Goal: Information Seeking & Learning: Learn about a topic

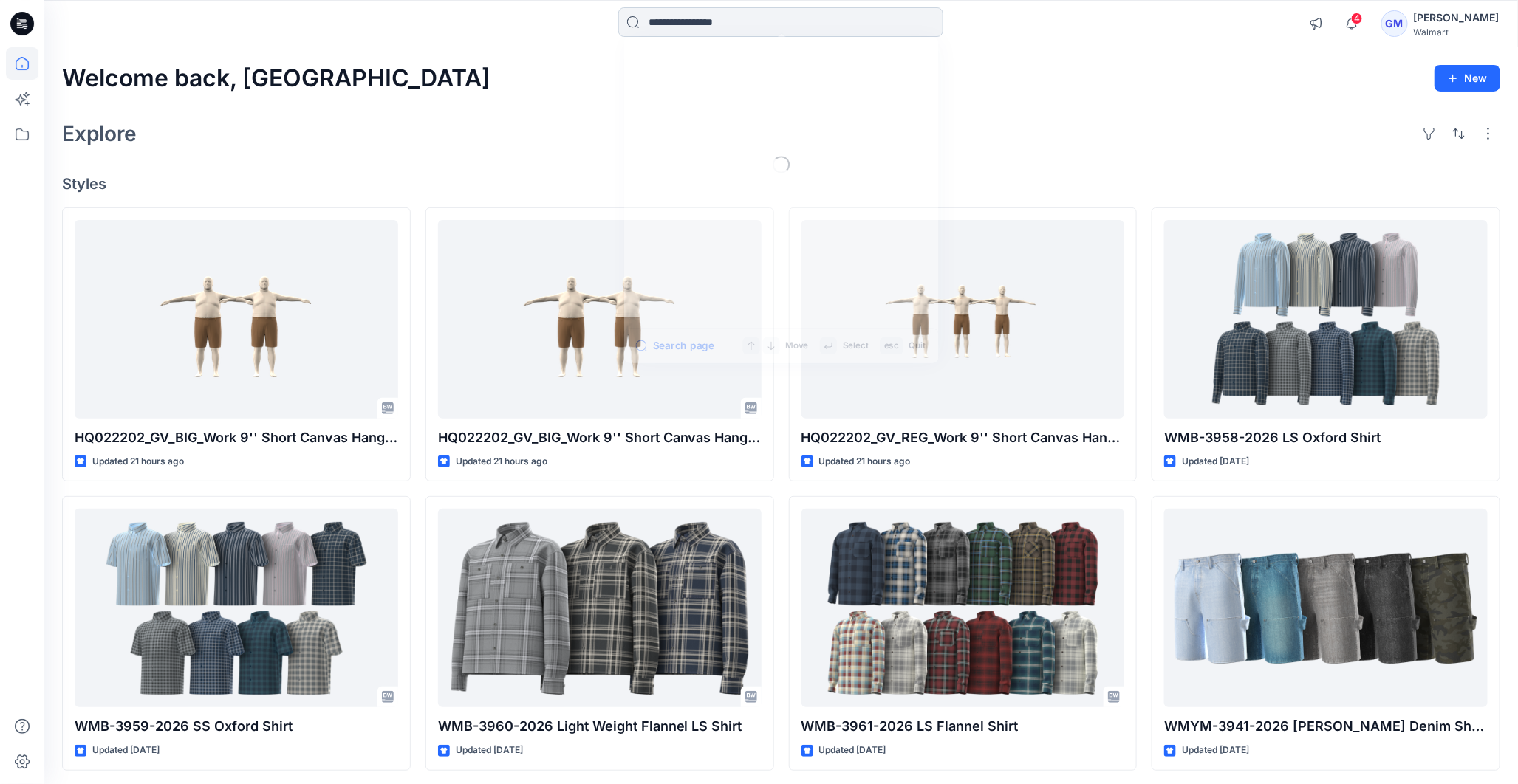
click at [672, 21] on input at bounding box center [780, 22] width 325 height 30
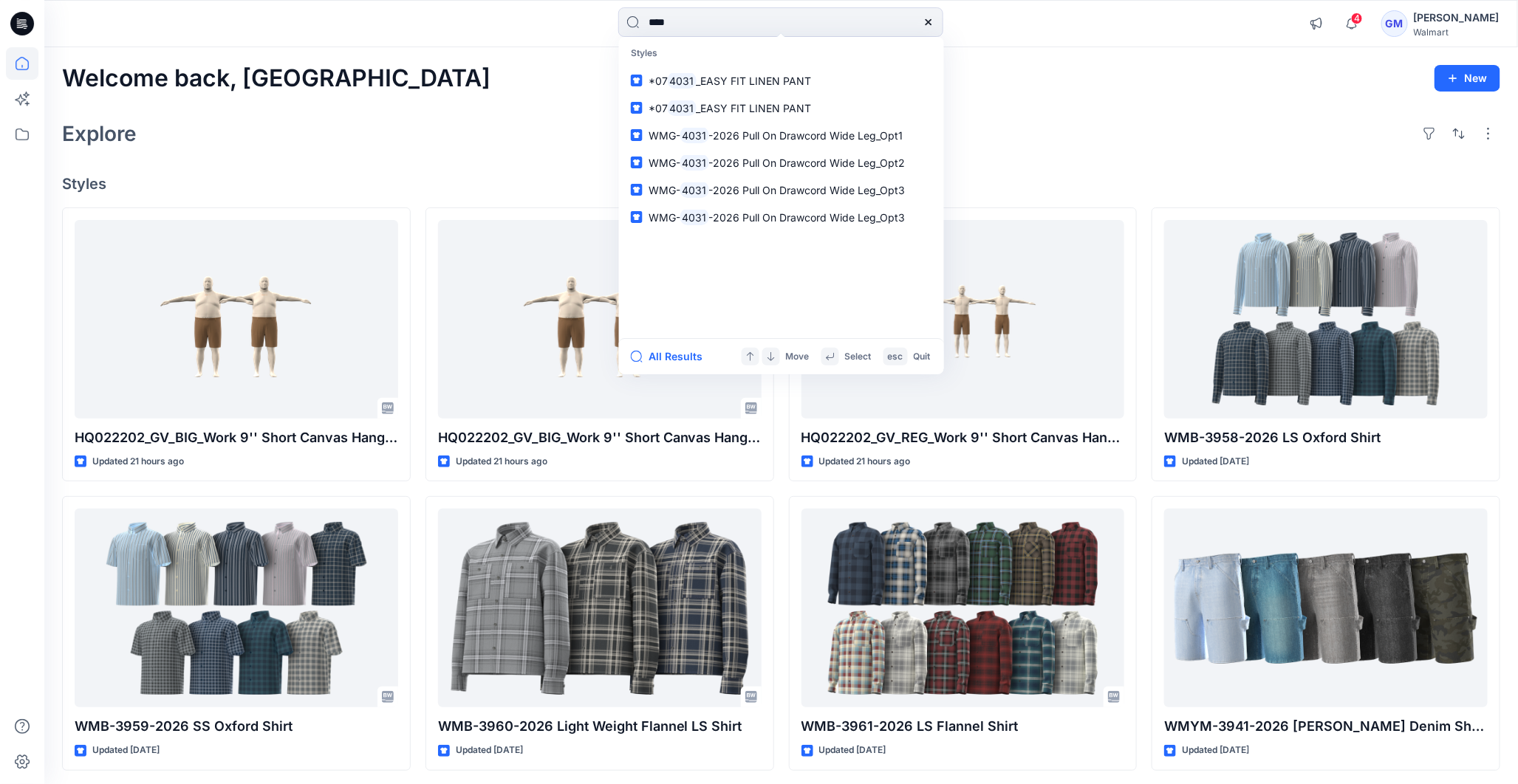
type input "****"
click at [769, 135] on span "-2026 Pull On Drawcord Wide Leg_Opt1" at bounding box center [805, 135] width 194 height 13
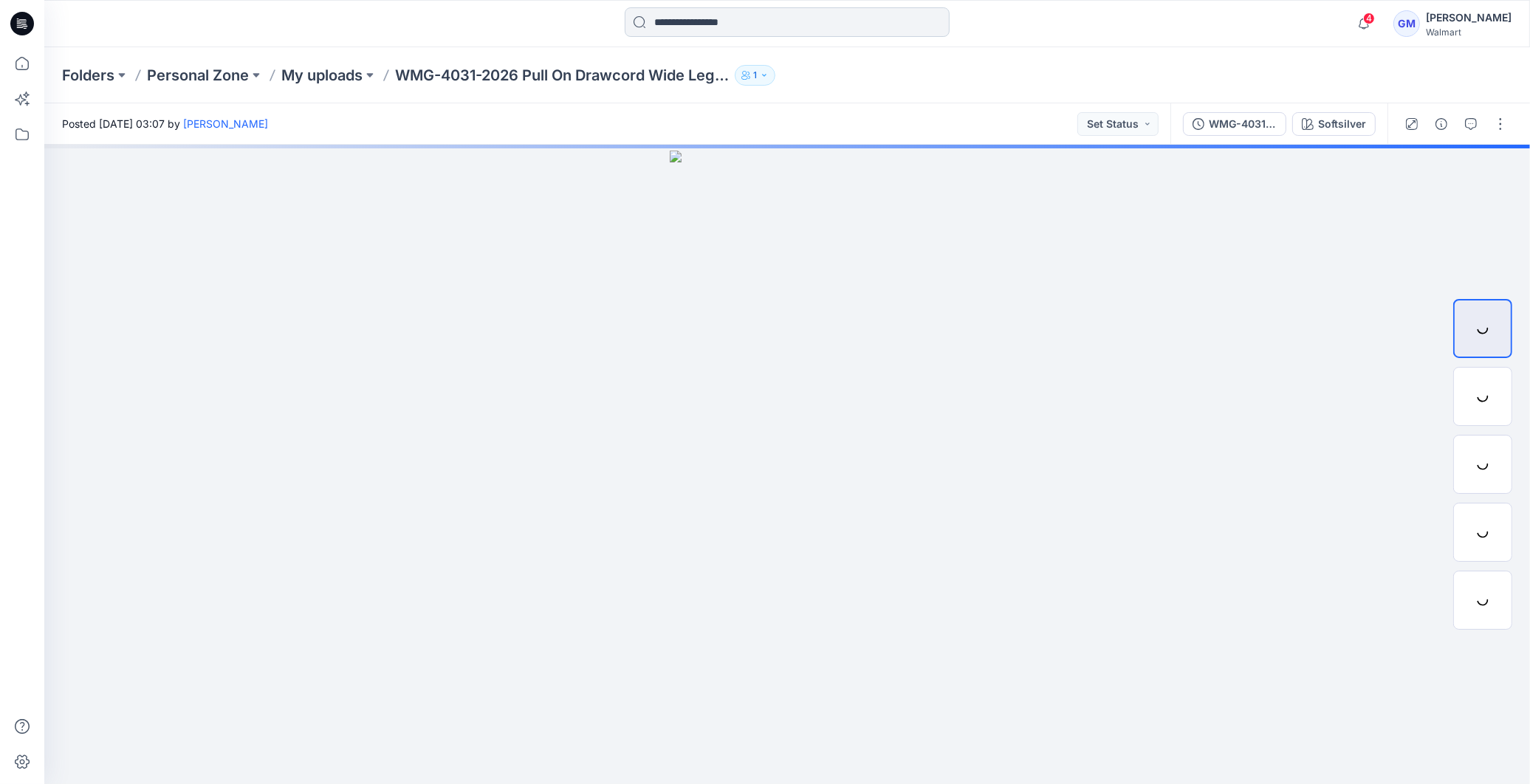
click at [752, 17] on input at bounding box center [787, 22] width 325 height 30
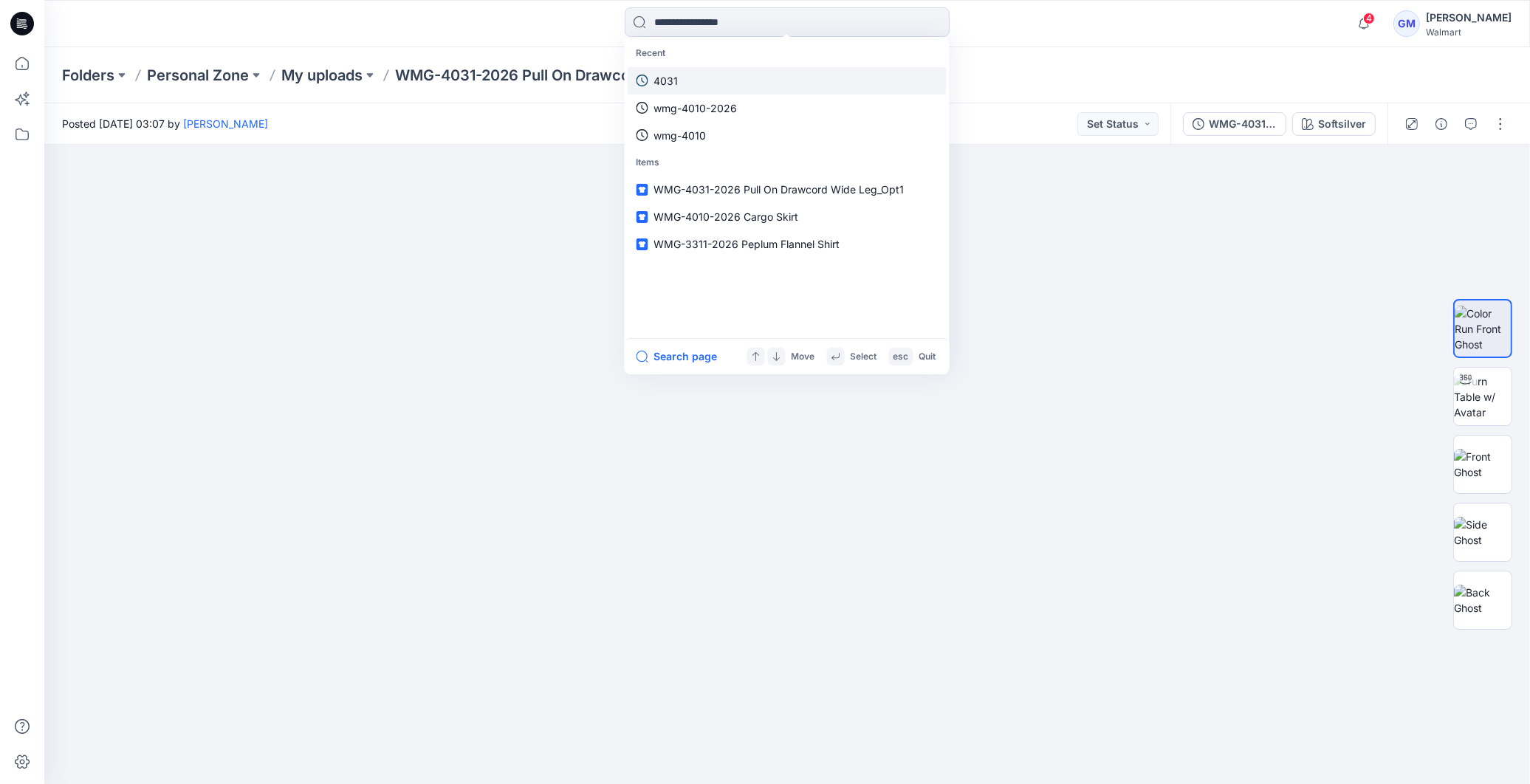
click at [690, 81] on link "4031" at bounding box center [787, 81] width 319 height 27
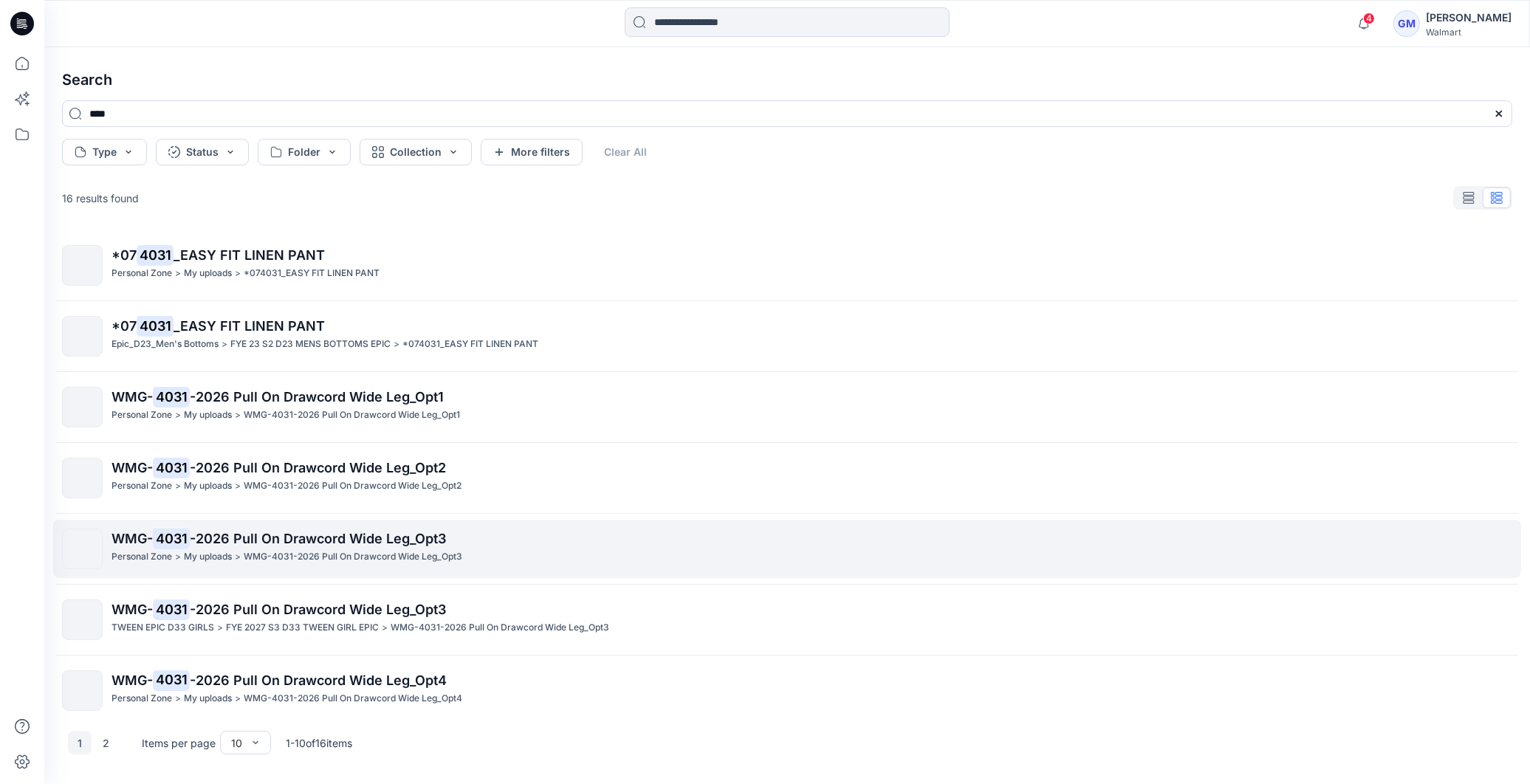
scroll to position [164, 0]
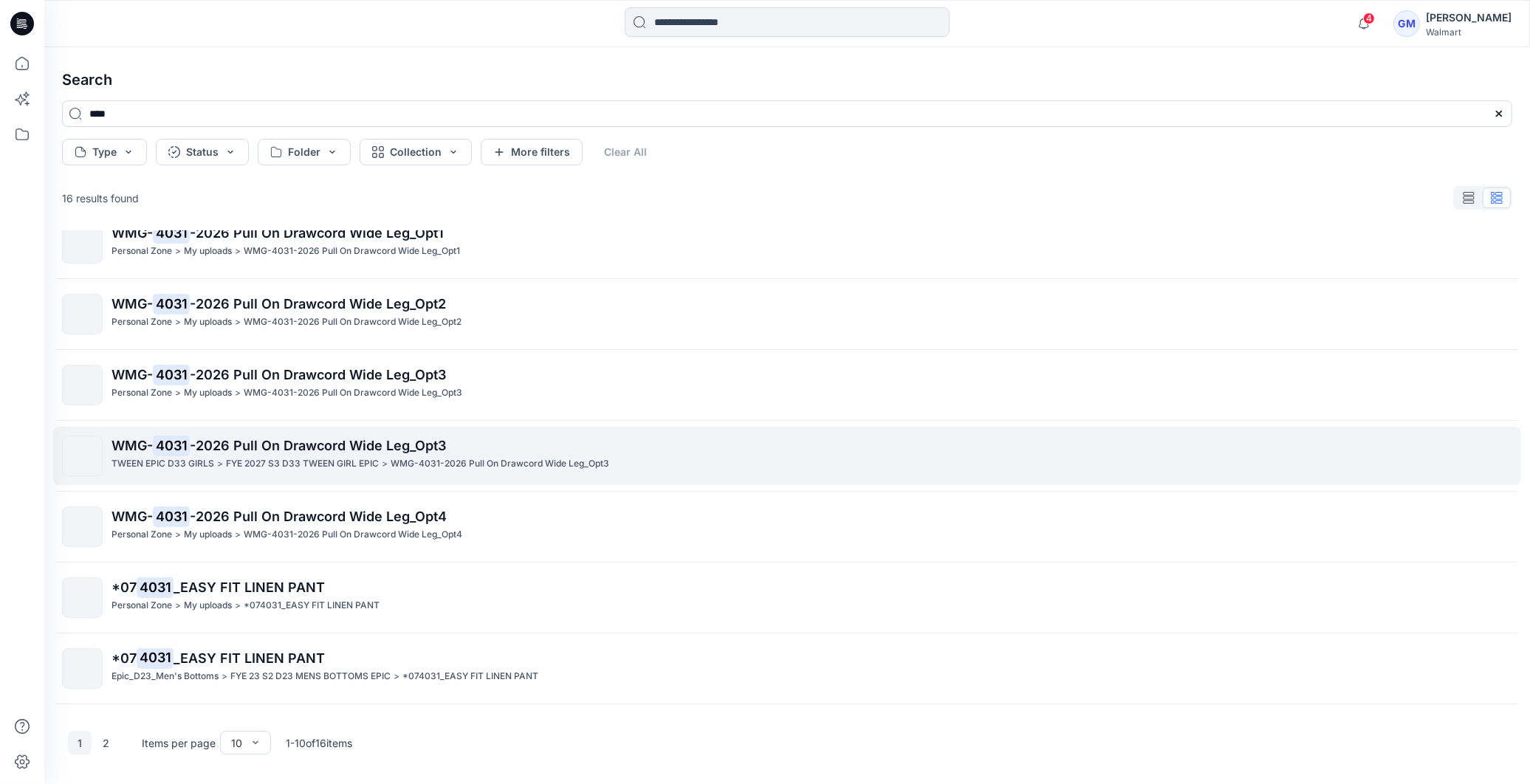
click at [227, 445] on span "-2026 Pull On Drawcord Wide Leg_Opt3" at bounding box center [318, 445] width 257 height 15
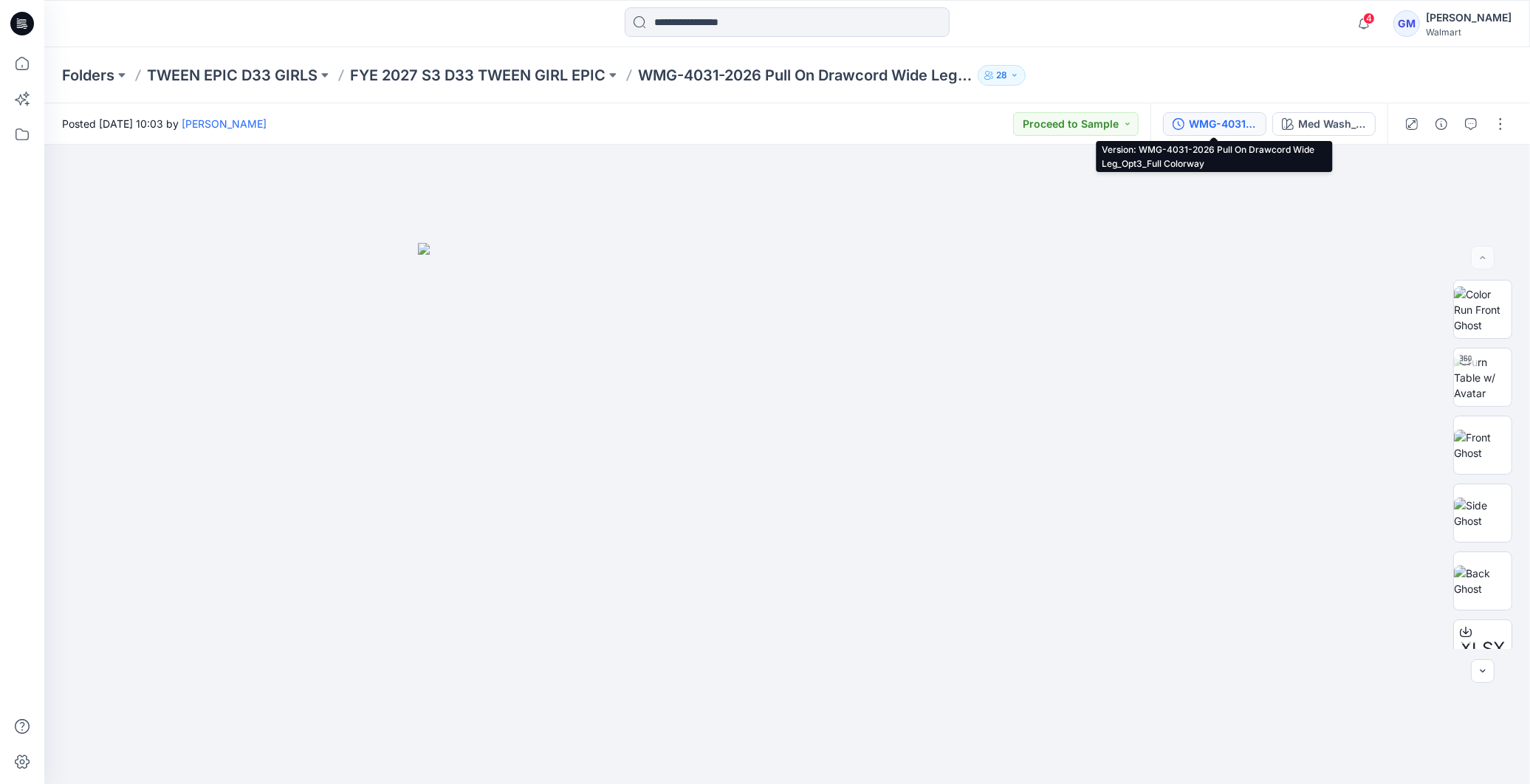
click at [1221, 120] on div "WMG-4031-2026 Pull On Drawcord Wide Leg_Opt3_Full Colorway" at bounding box center [1223, 124] width 68 height 16
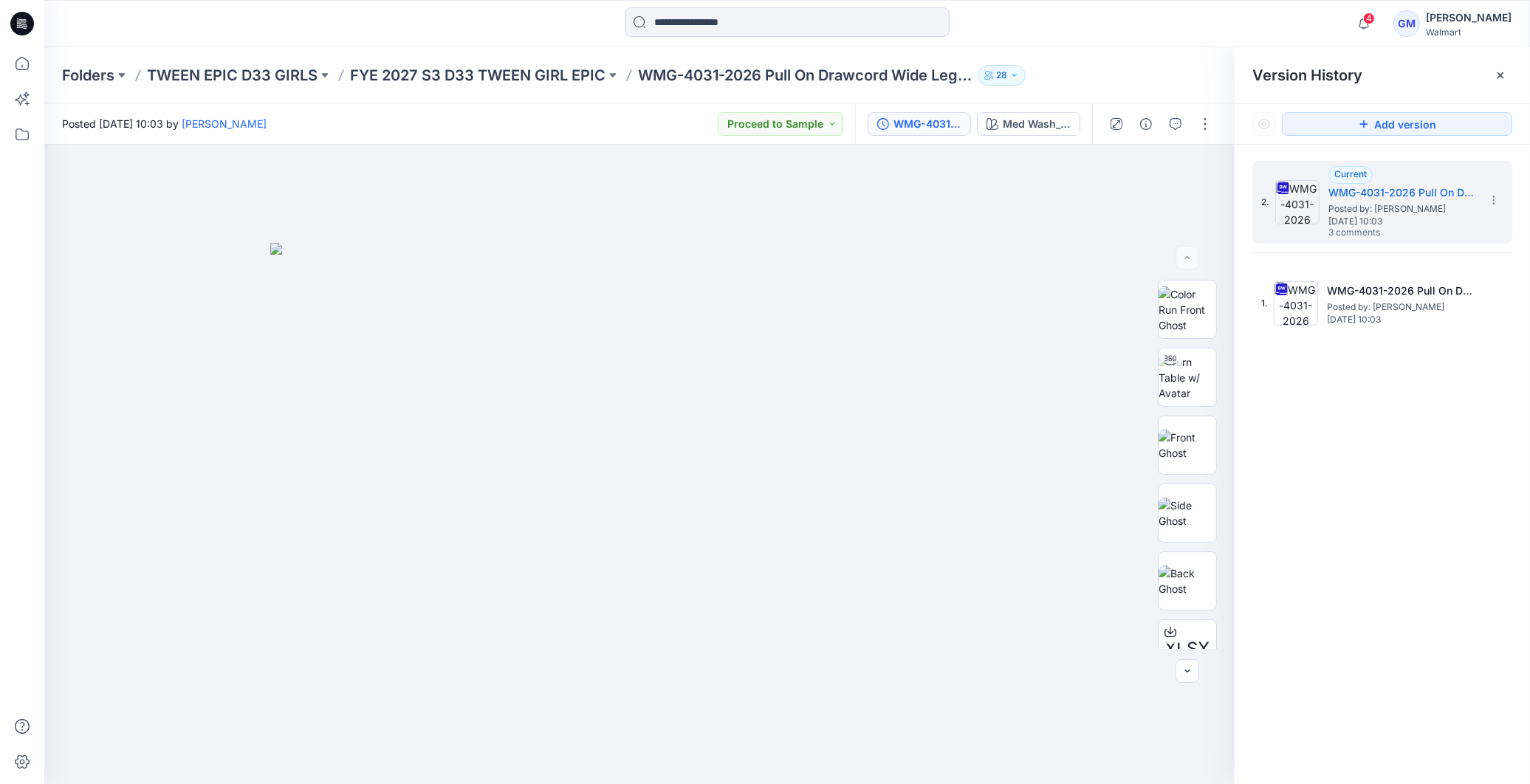
click at [1498, 75] on icon at bounding box center [1500, 75] width 12 height 12
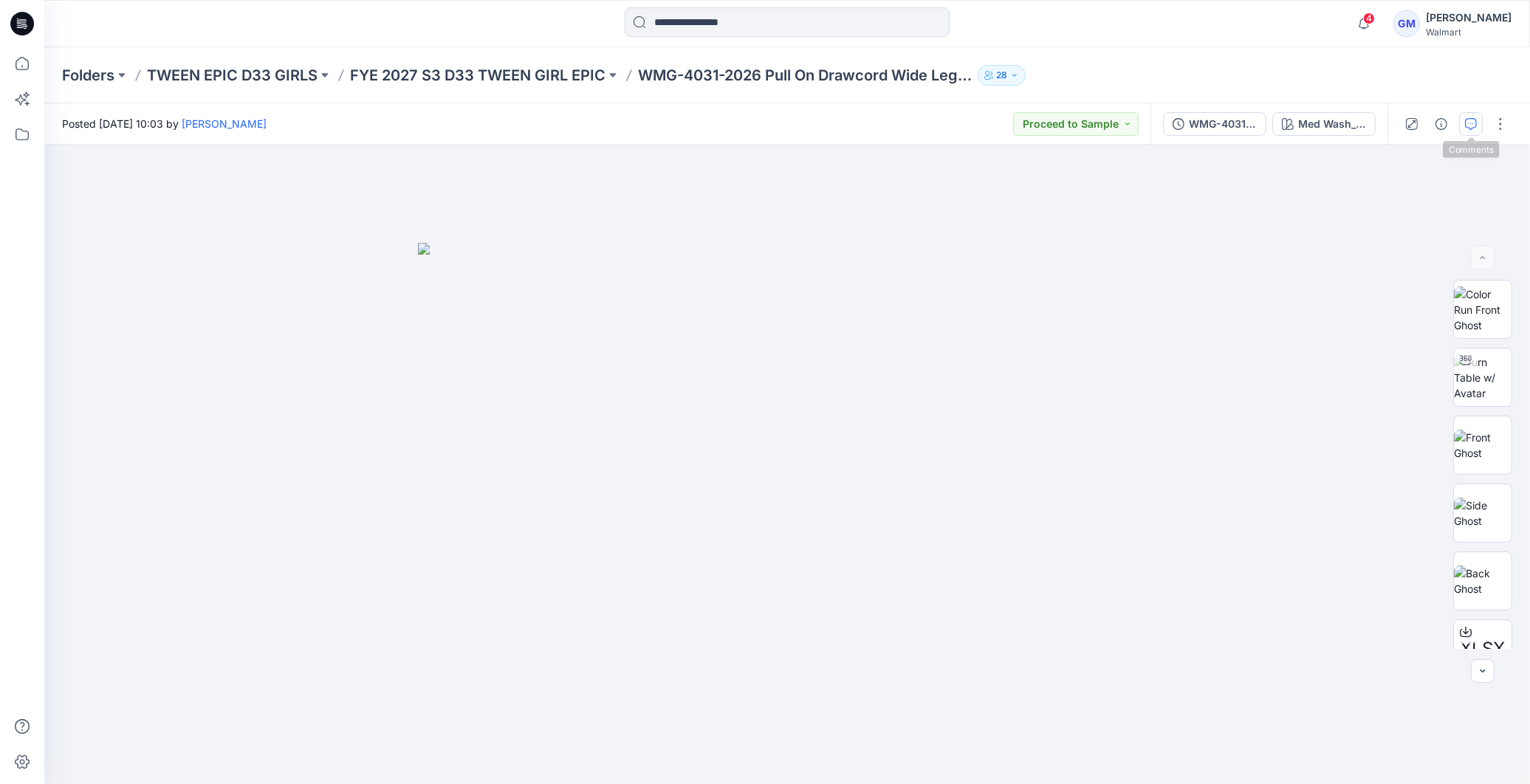
click at [1472, 123] on icon "button" at bounding box center [1471, 123] width 5 height 1
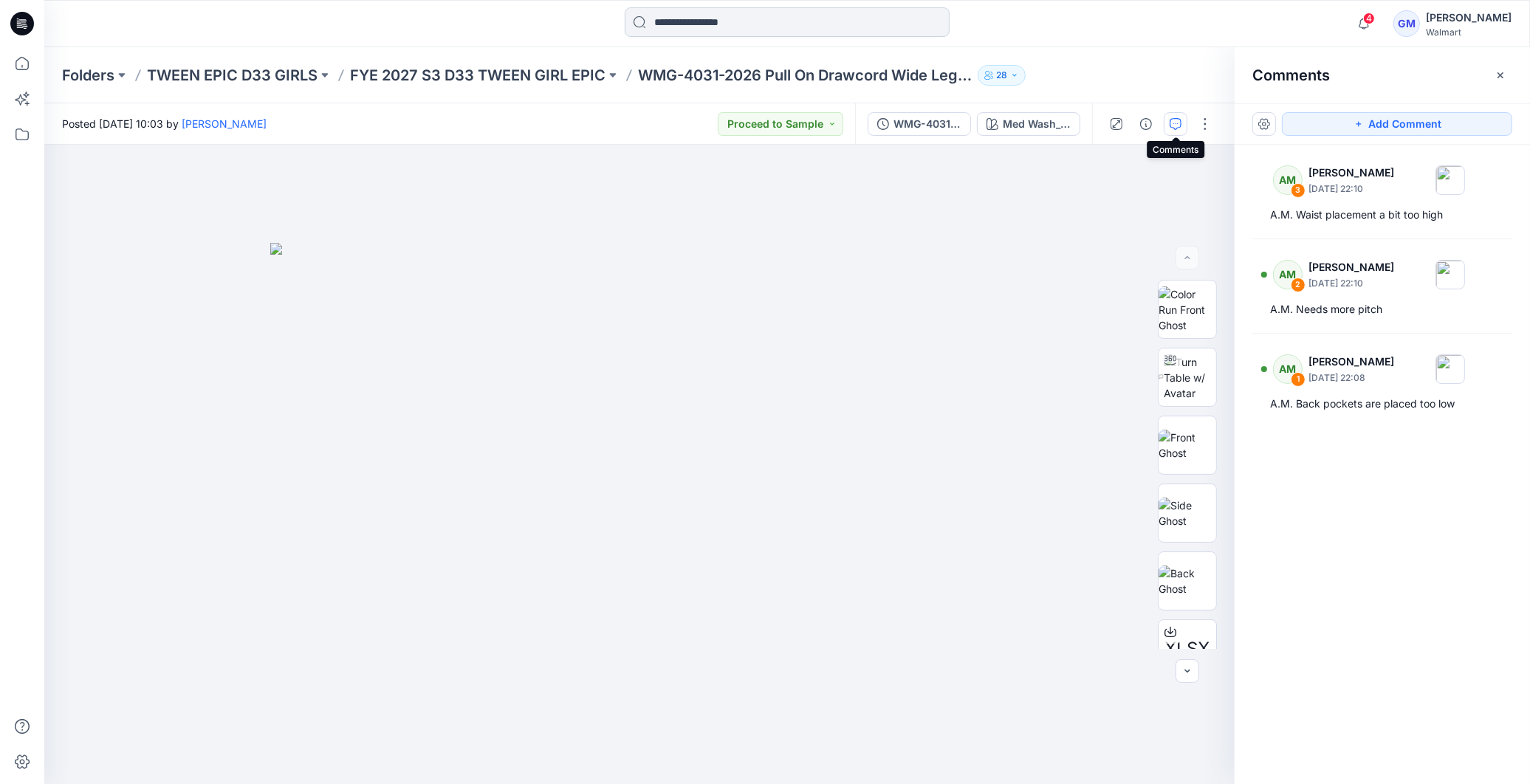
click at [749, 28] on input at bounding box center [787, 22] width 325 height 30
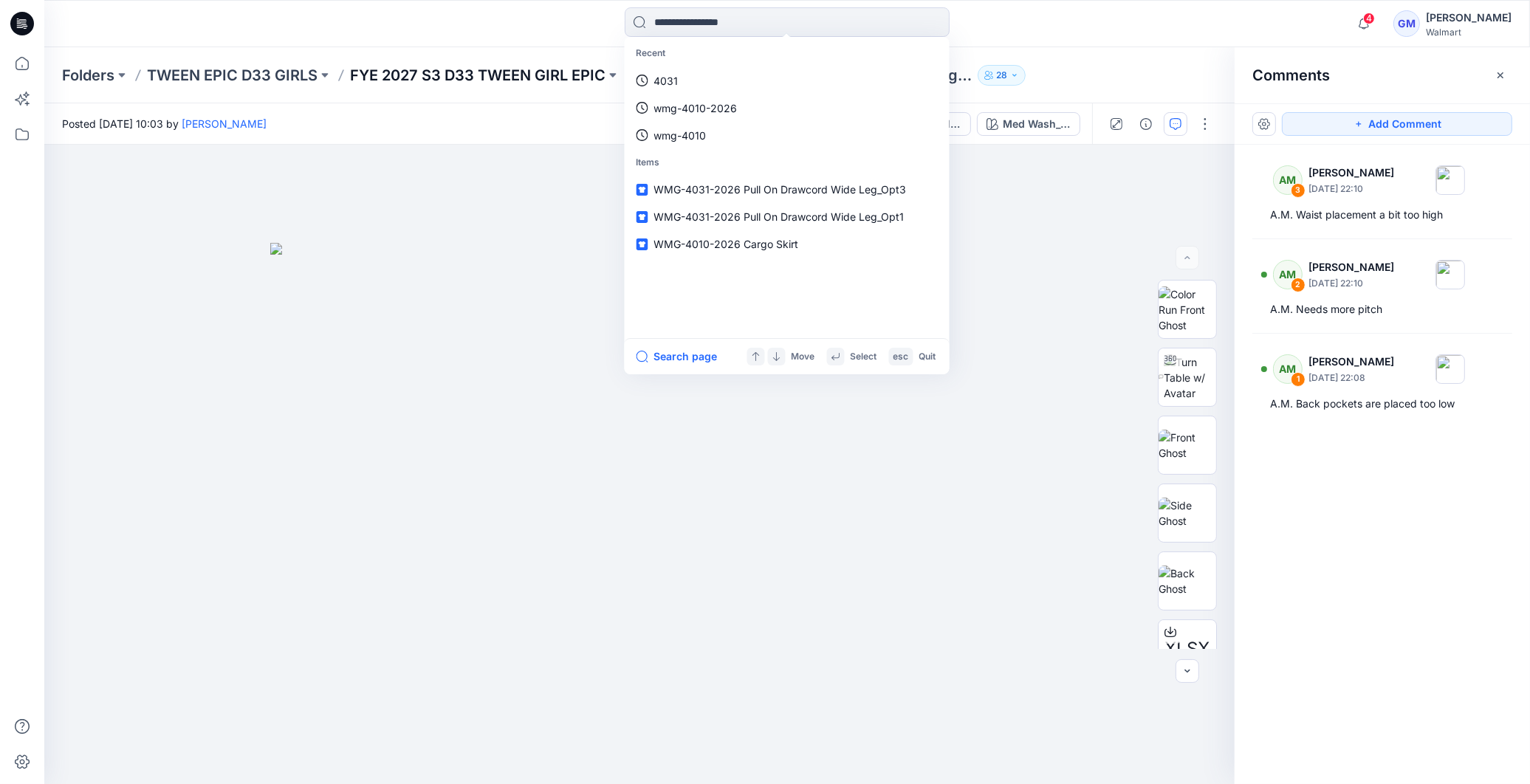
click at [447, 75] on p "FYE 2027 S3 D33 TWEEN GIRL EPIC" at bounding box center [478, 75] width 256 height 21
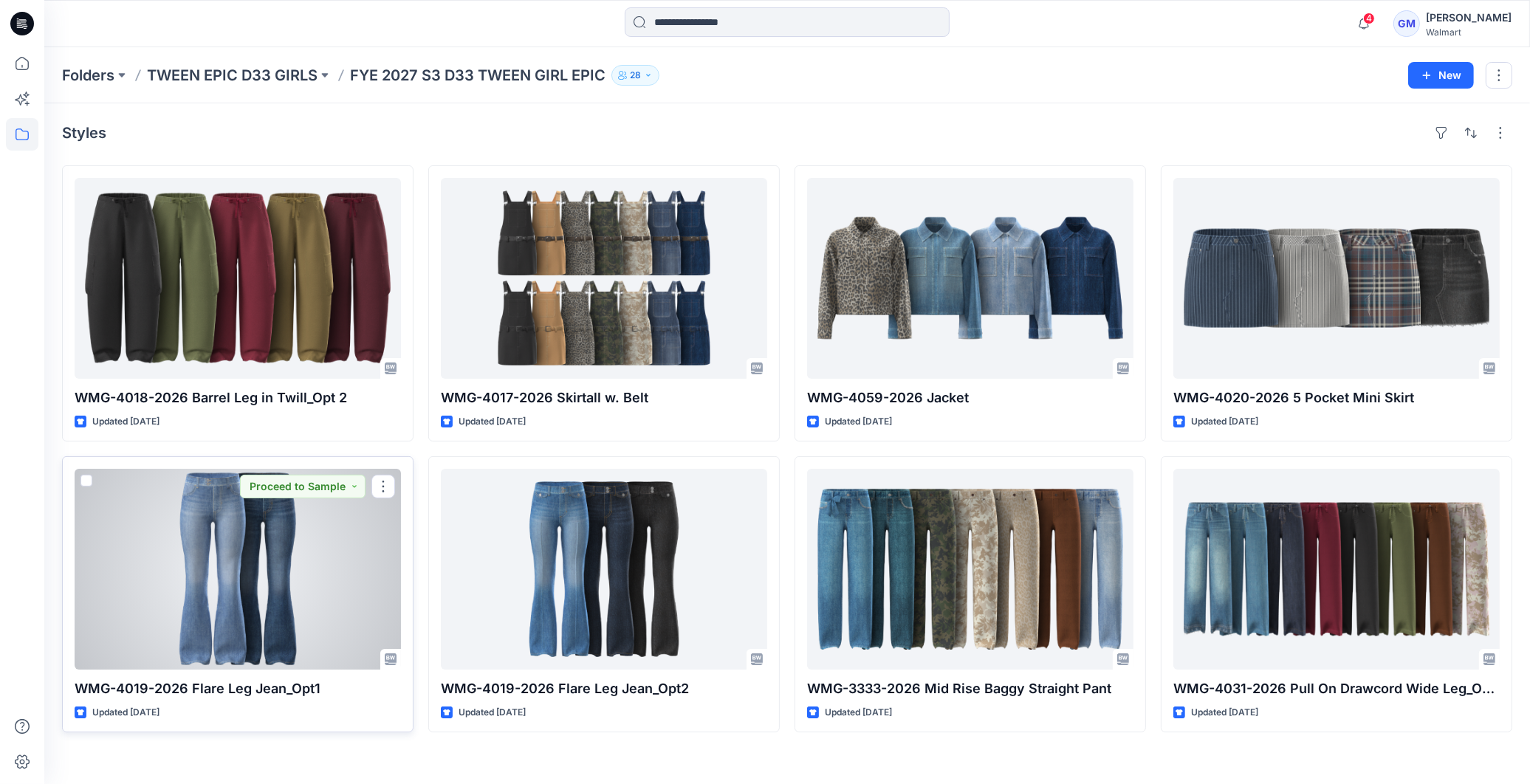
click at [245, 621] on div at bounding box center [237, 569] width 326 height 201
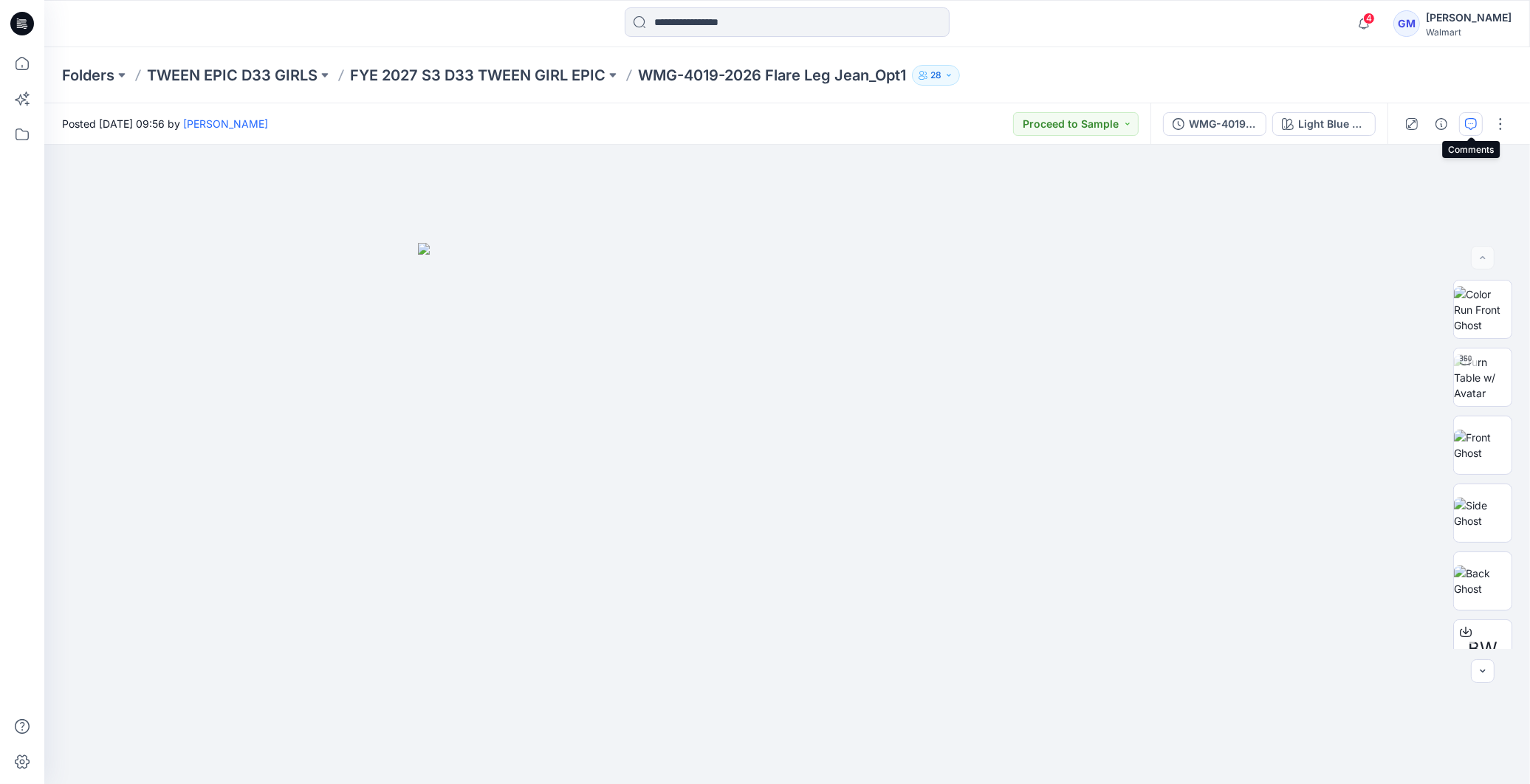
click at [1466, 115] on button "button" at bounding box center [1471, 123] width 23 height 23
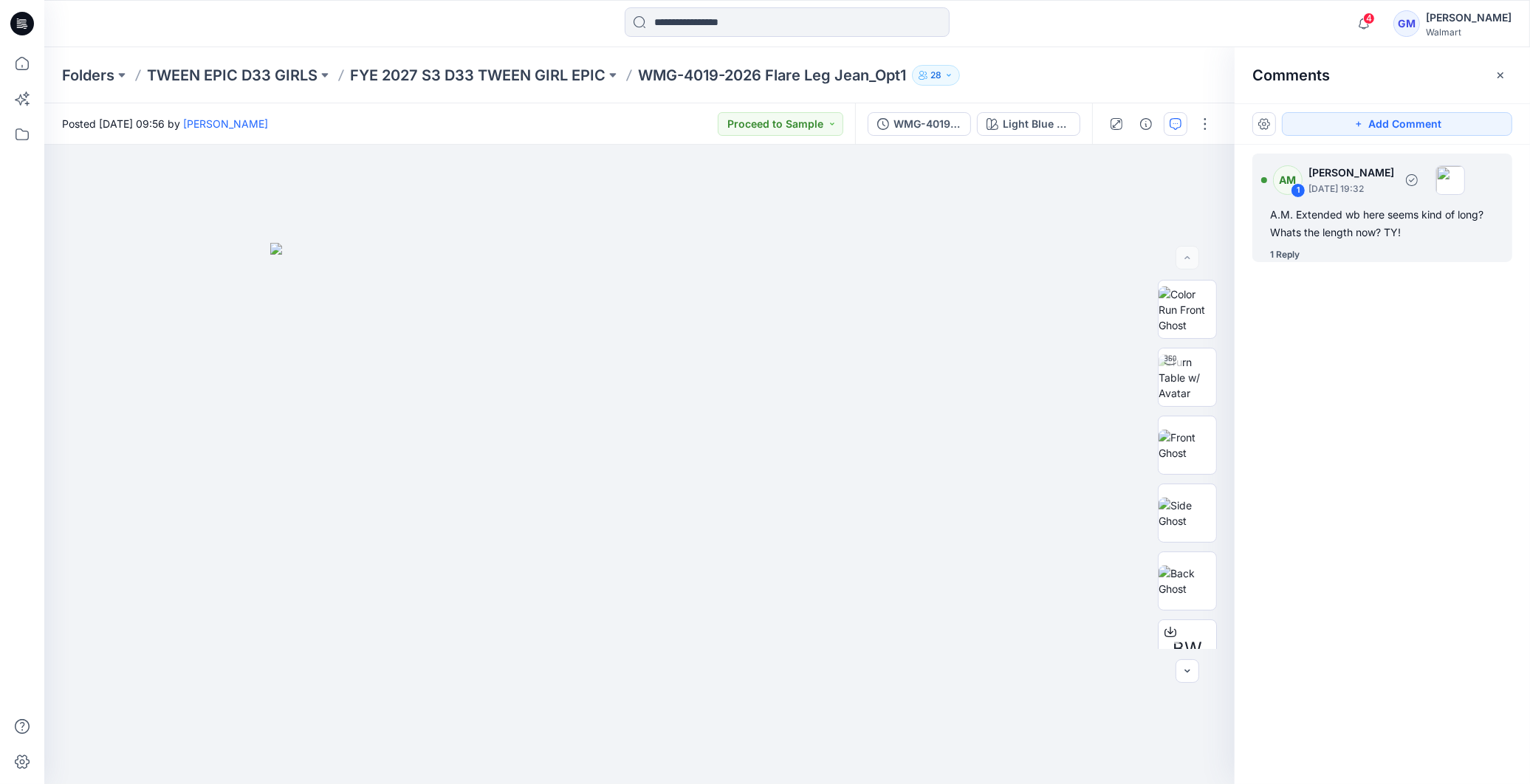
click at [1276, 252] on div "1 Reply" at bounding box center [1285, 255] width 30 height 14
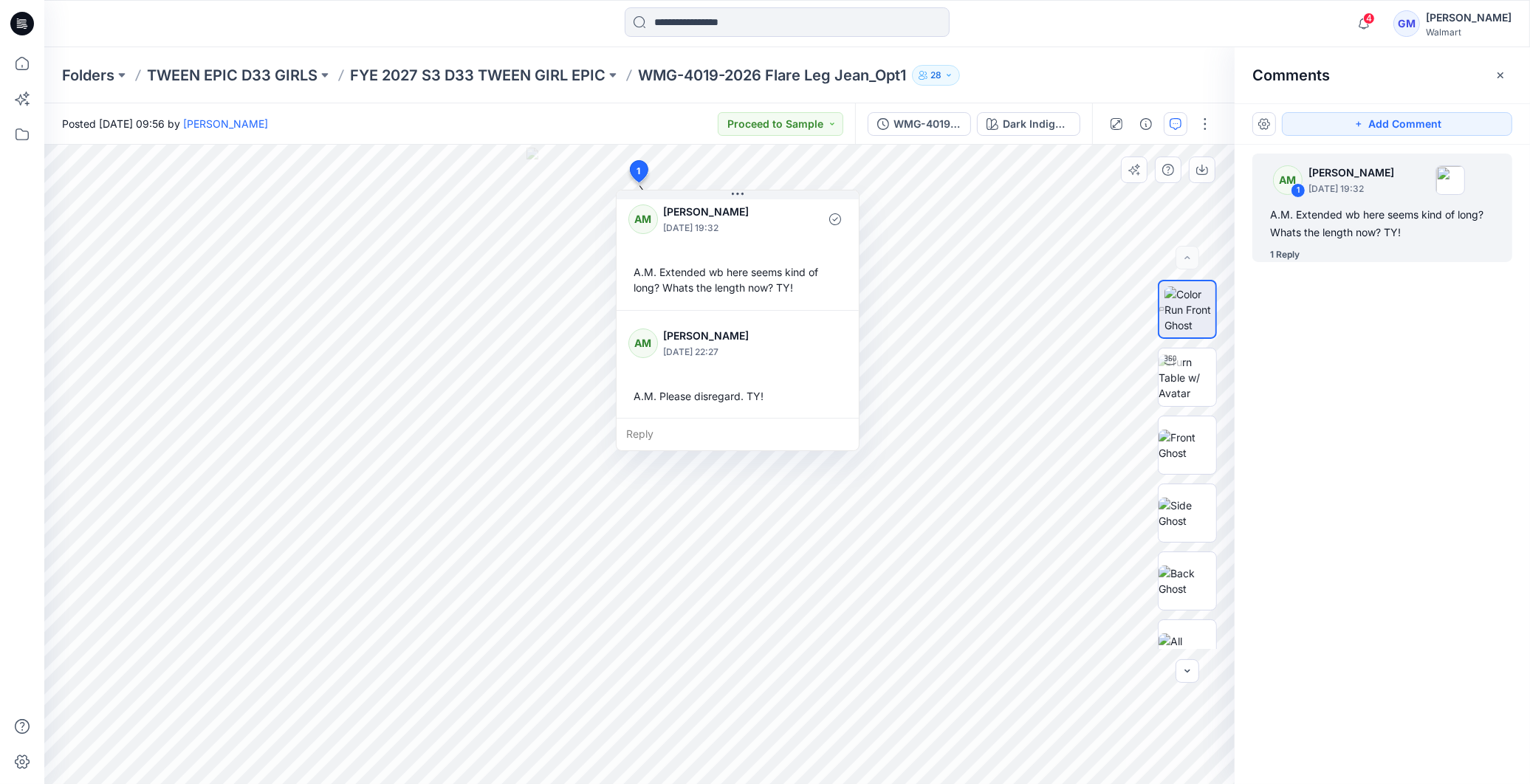
scroll to position [10, 0]
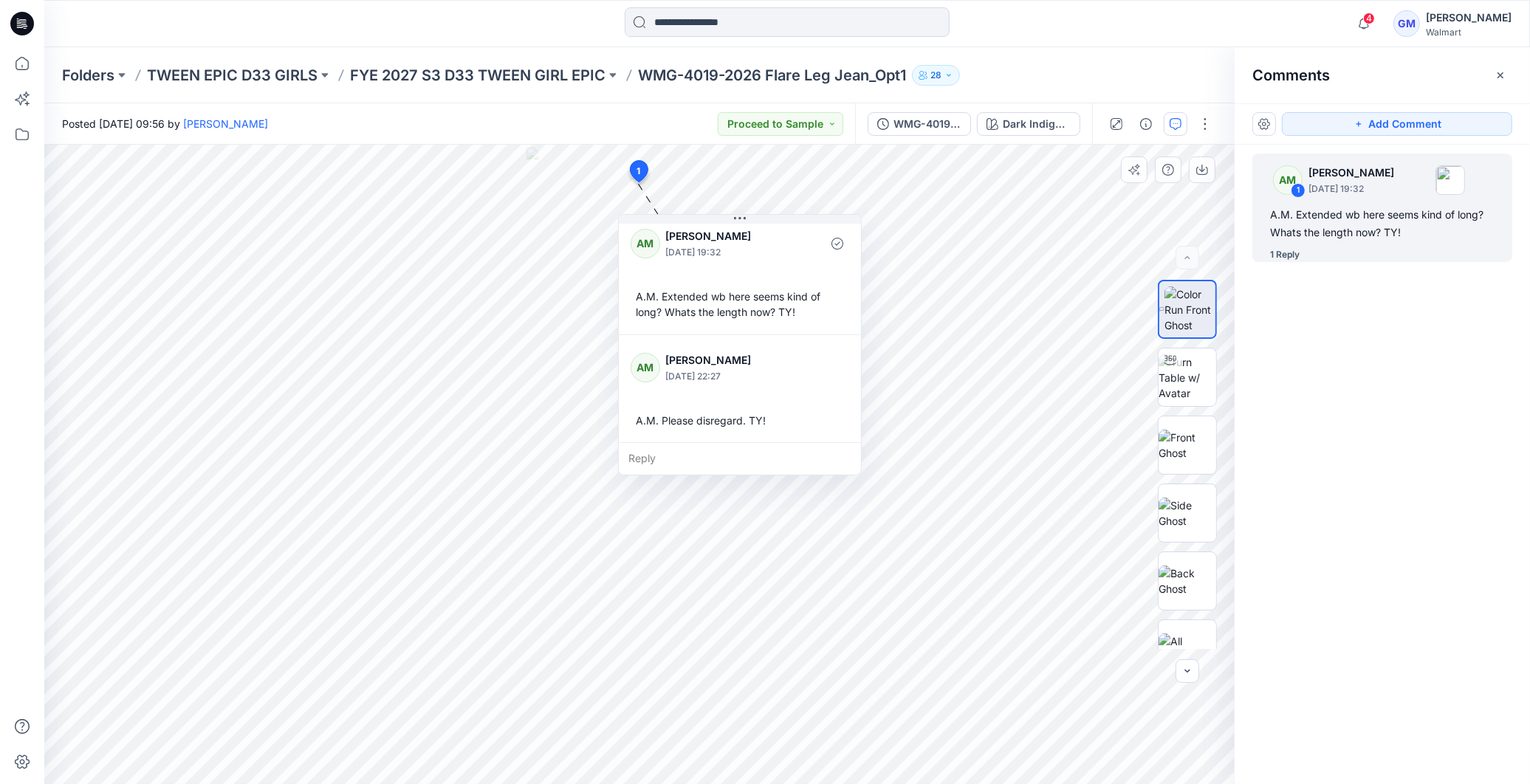
drag, startPoint x: 862, startPoint y: 379, endPoint x: 864, endPoint y: 404, distance: 25.1
click at [861, 404] on div "AM [PERSON_NAME] [DATE] 19:32 A.M. Extended wb here seems kind of long? Whats t…" at bounding box center [740, 331] width 242 height 221
click at [1286, 256] on div "1 Reply" at bounding box center [1285, 255] width 30 height 14
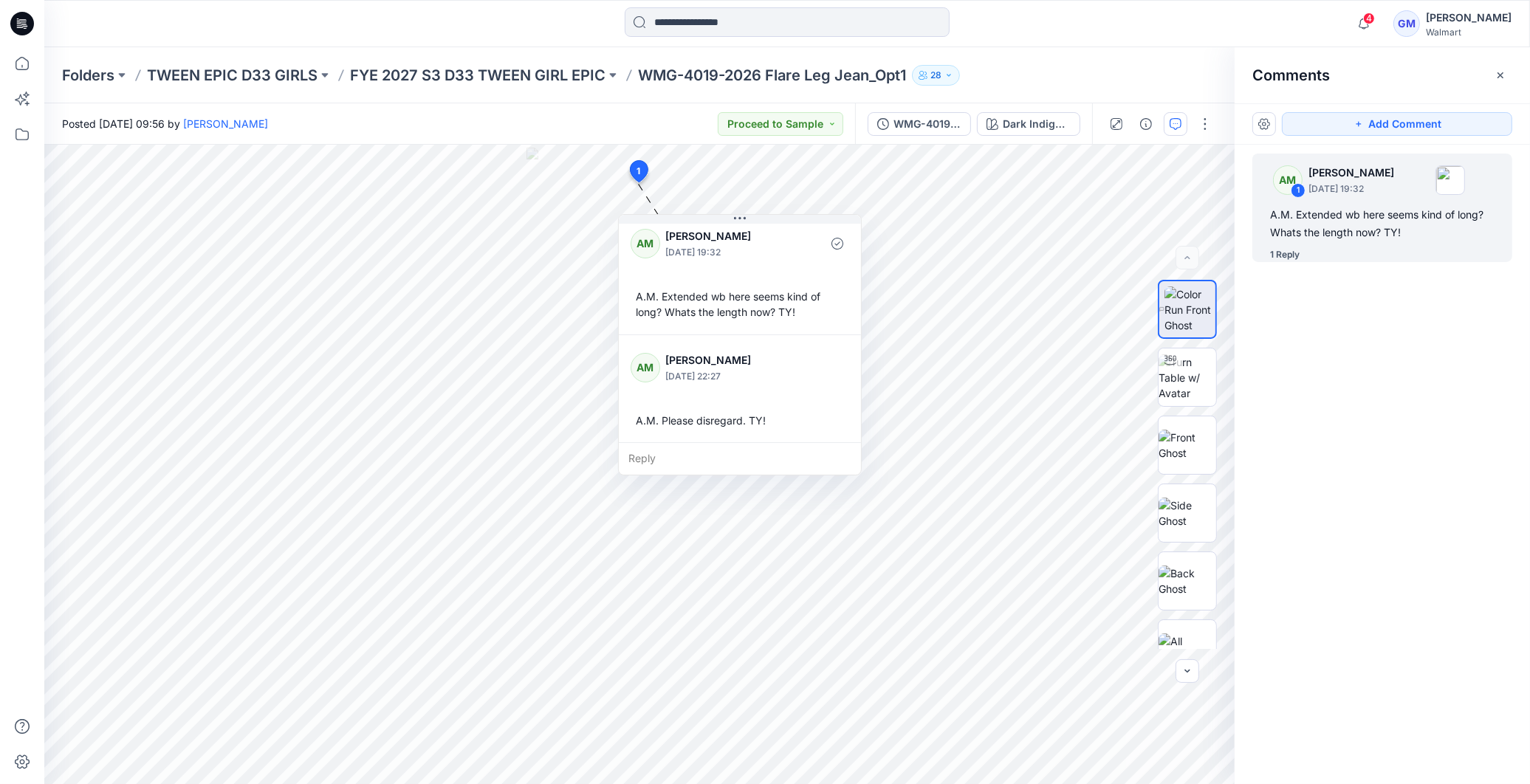
click at [1361, 374] on div "AM 1 [PERSON_NAME] [DATE] 19:32 A.M. Extended wb here seems kind of long? Whats…" at bounding box center [1382, 437] width 295 height 584
click at [646, 455] on div "Reply" at bounding box center [740, 459] width 242 height 33
click at [781, 507] on button "Cancel" at bounding box center [770, 501] width 60 height 23
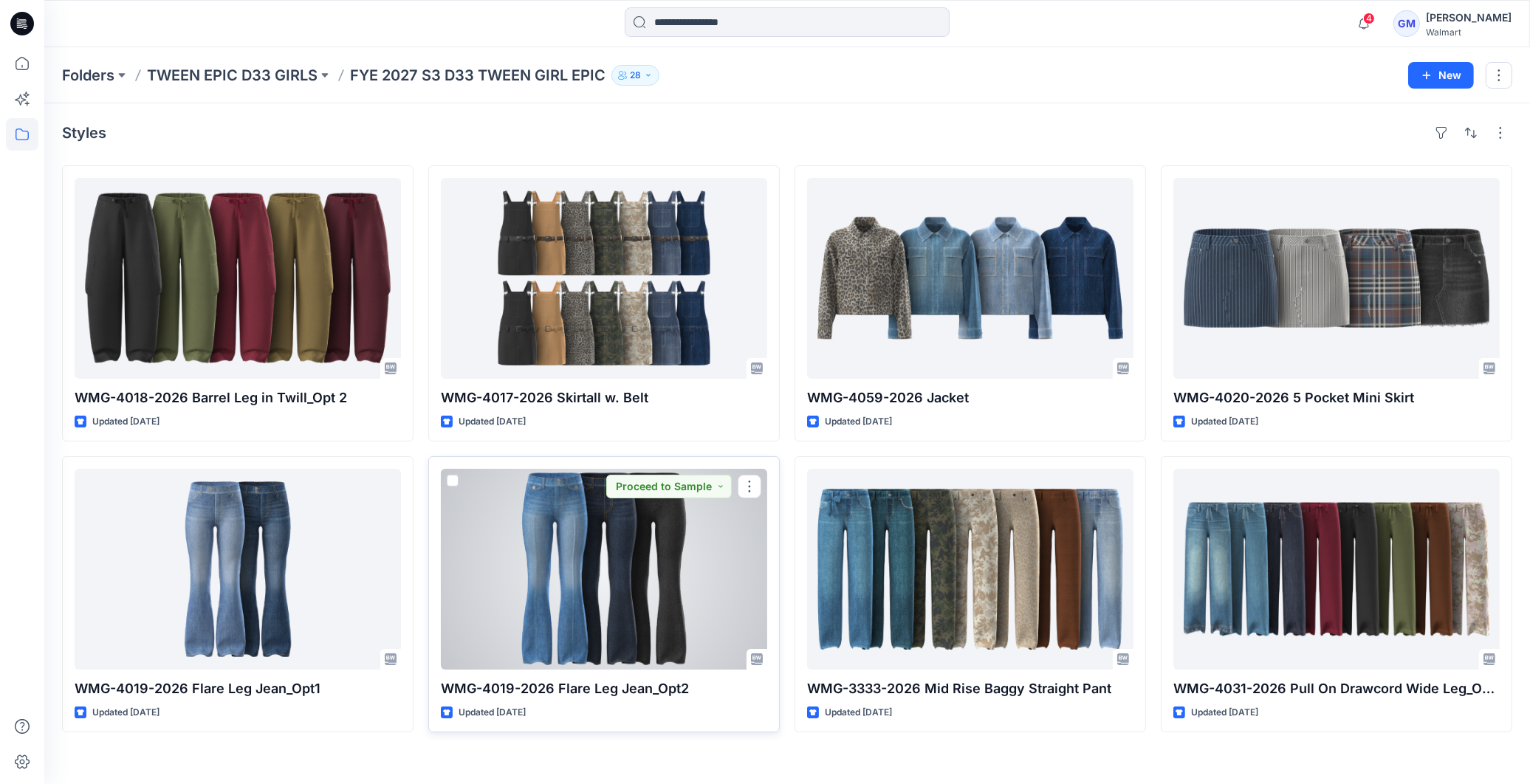
click at [558, 532] on div at bounding box center [604, 569] width 326 height 201
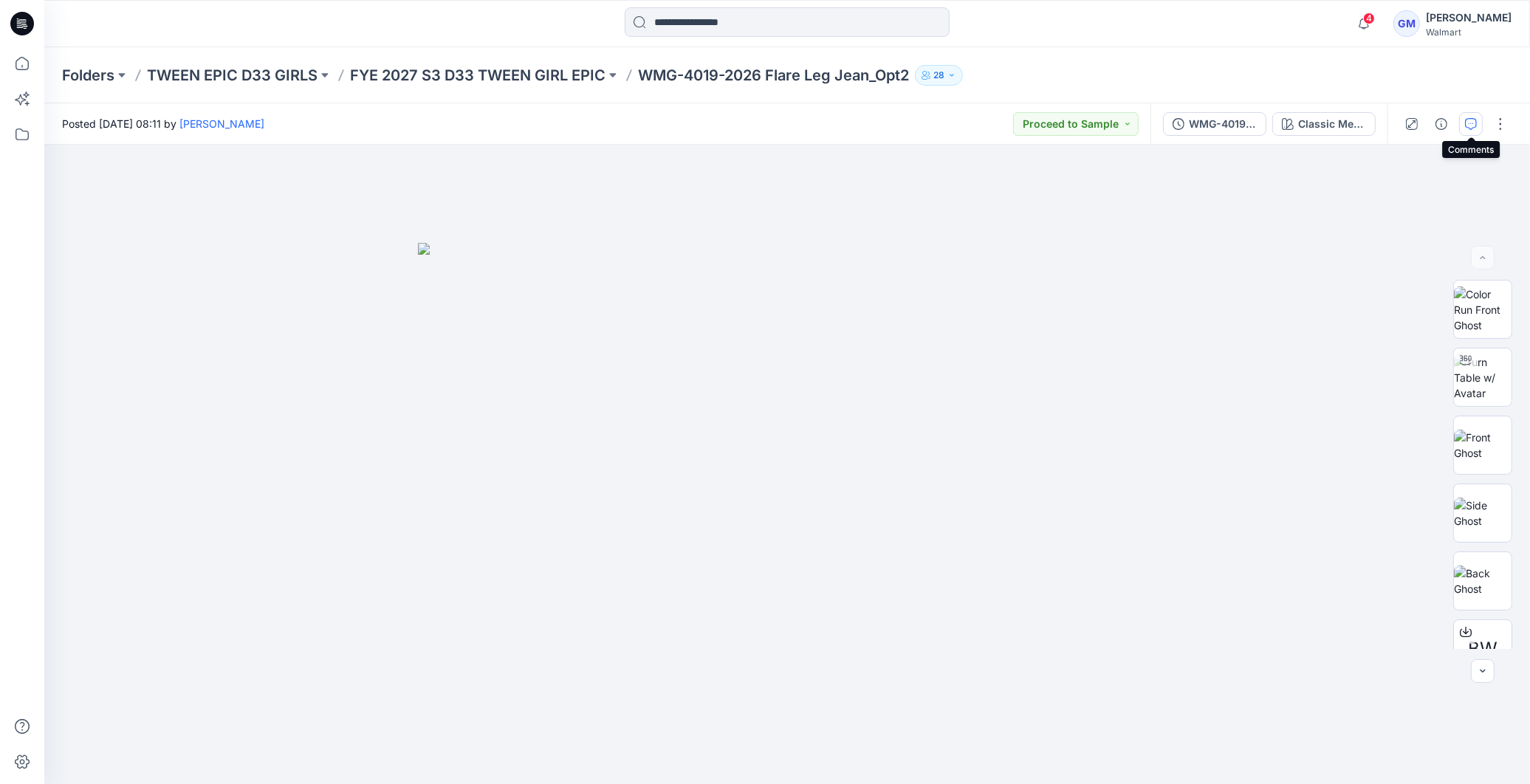
click at [1467, 120] on icon "button" at bounding box center [1471, 123] width 12 height 12
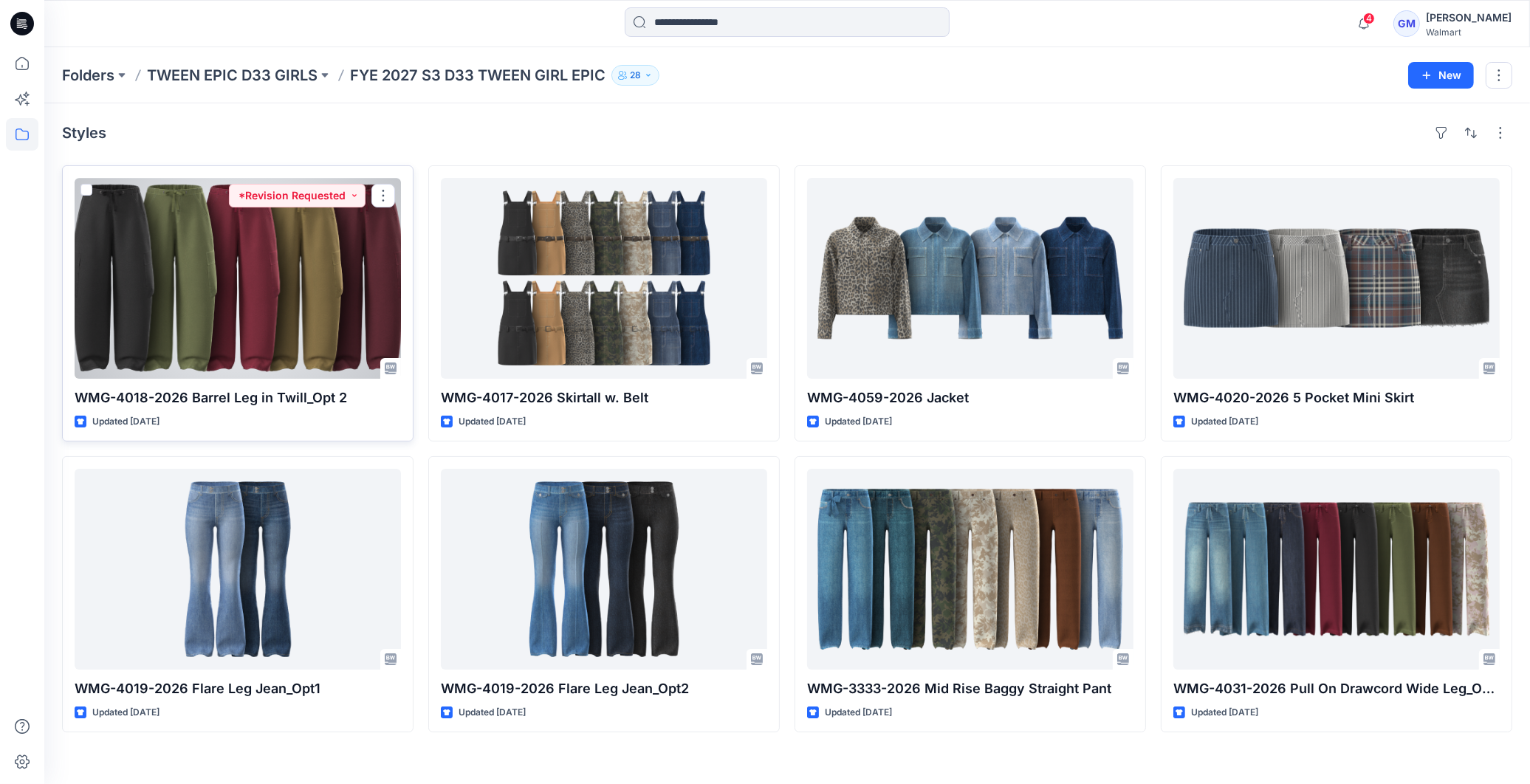
click at [266, 347] on div at bounding box center [237, 278] width 326 height 201
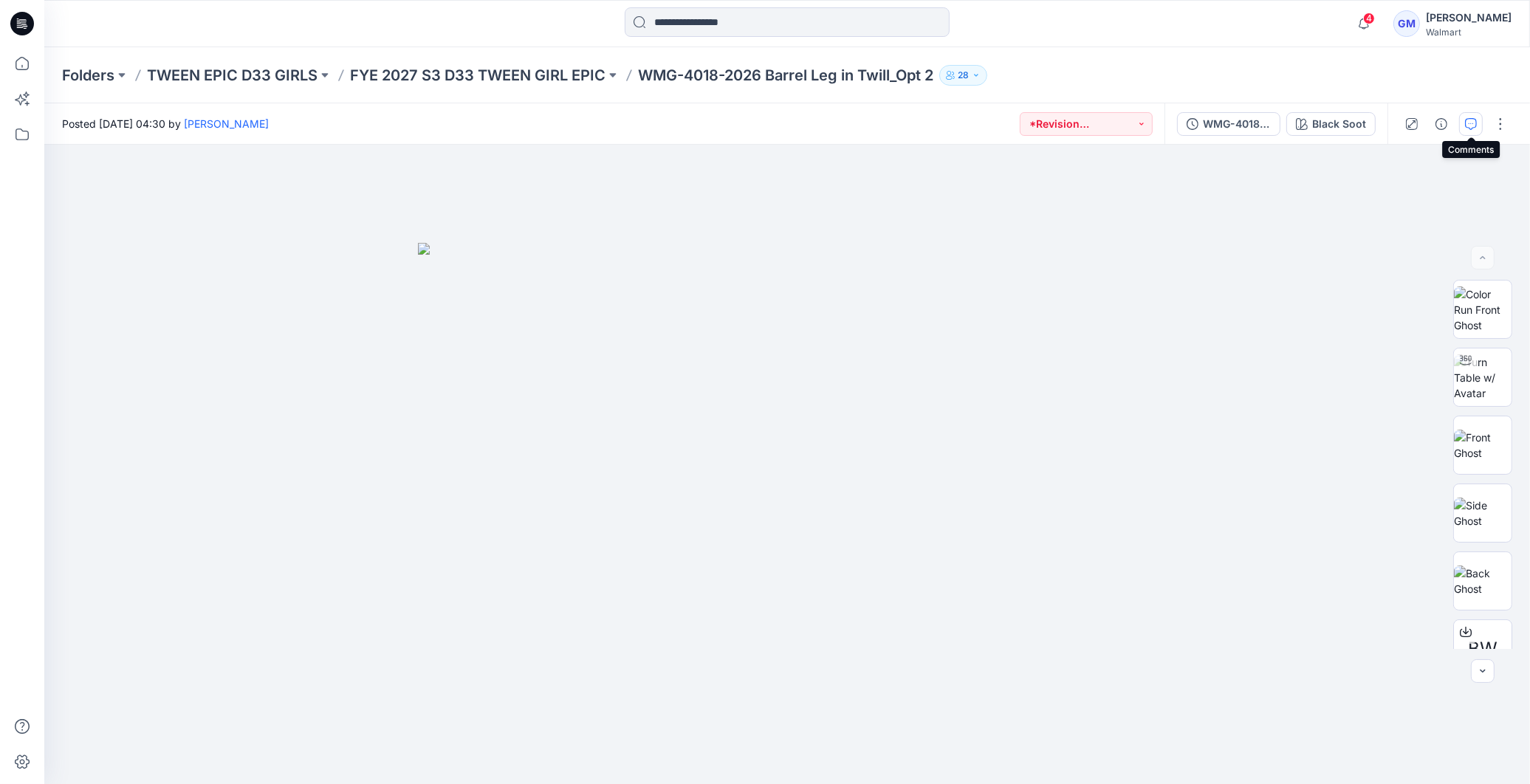
click at [1472, 121] on icon "button" at bounding box center [1471, 123] width 12 height 12
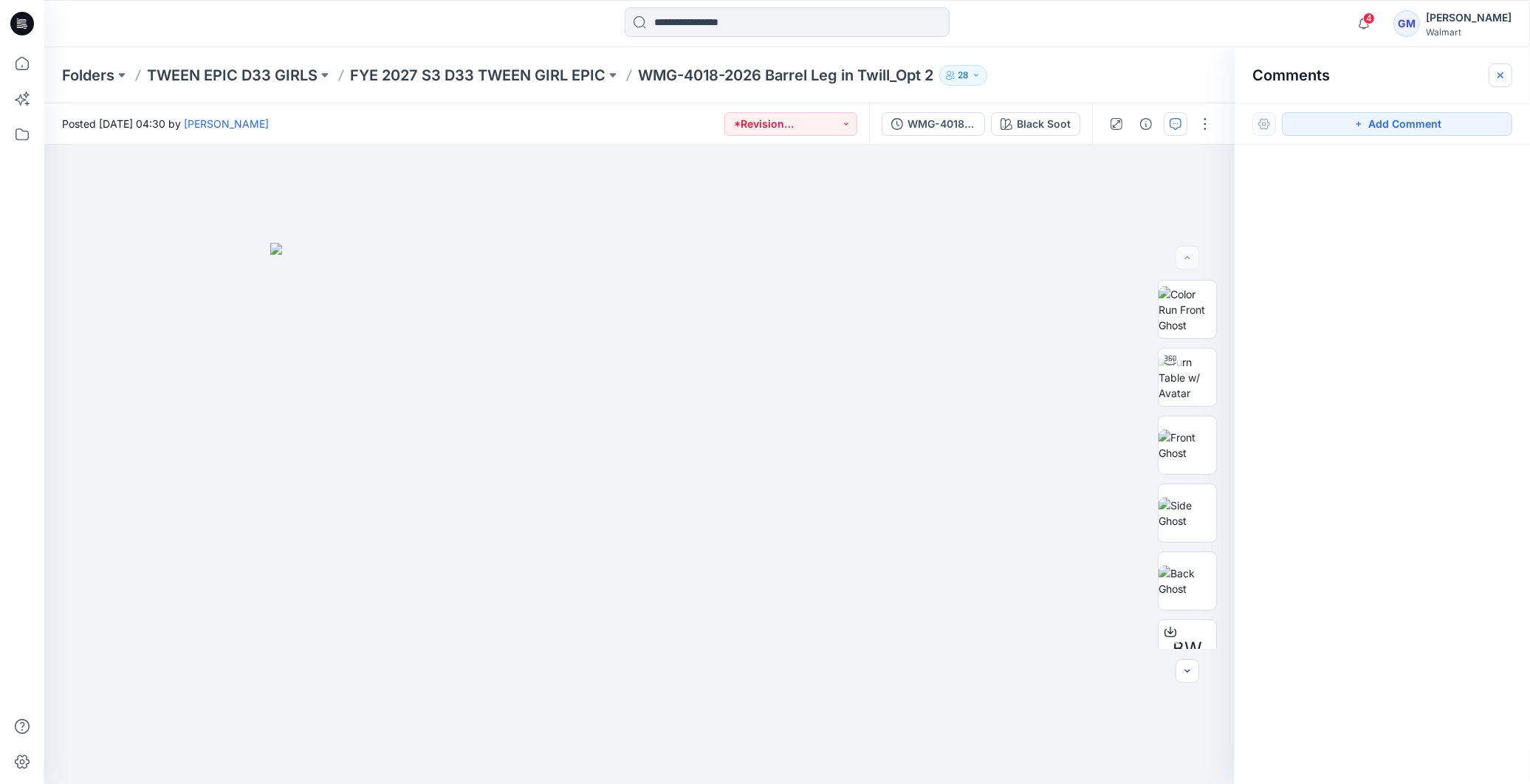
click at [1500, 78] on icon "button" at bounding box center [1500, 75] width 12 height 12
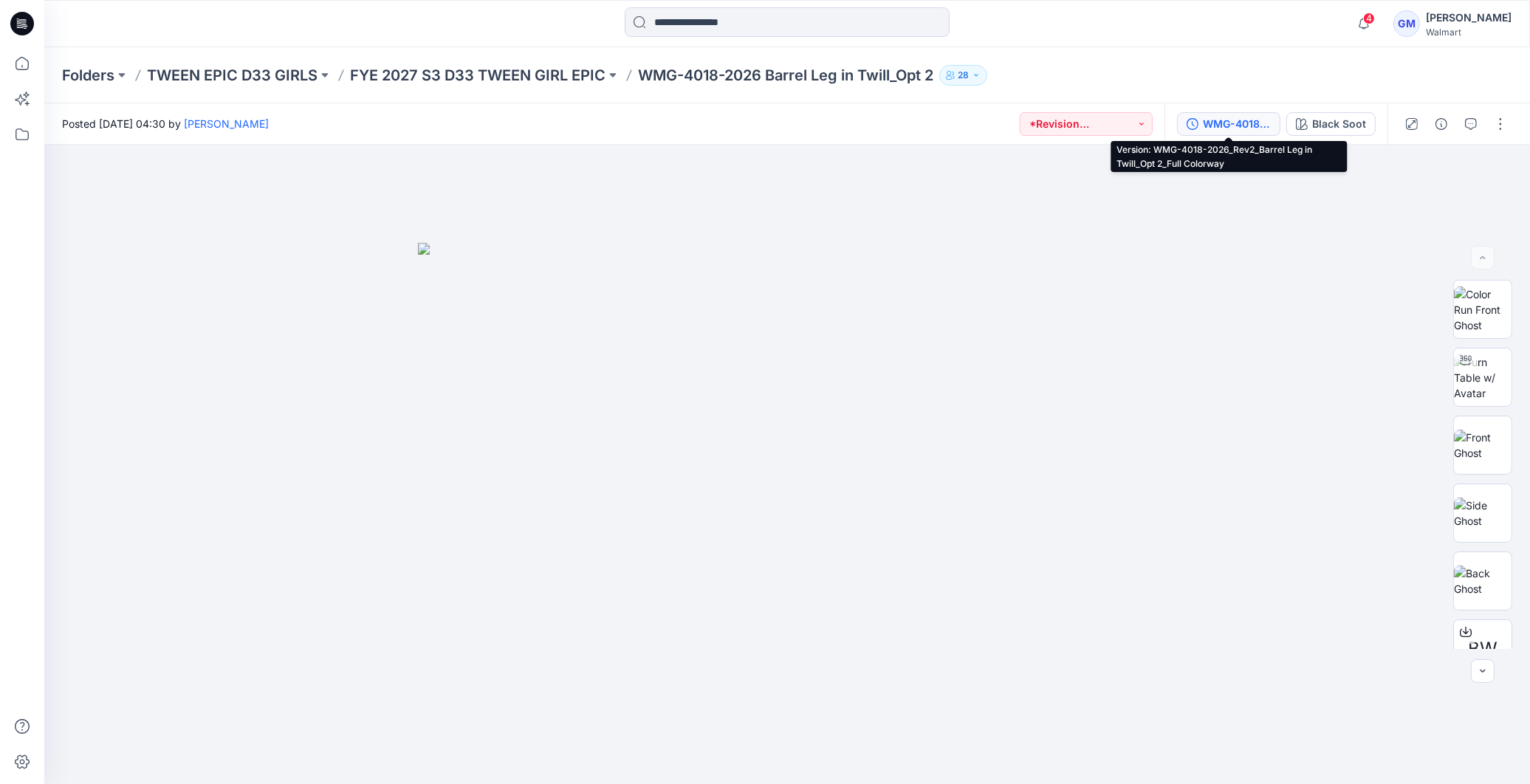
click at [1235, 126] on div "WMG-4018-2026_Rev2_Barrel Leg in Twill_Opt 2_Full Colorway" at bounding box center [1237, 124] width 68 height 16
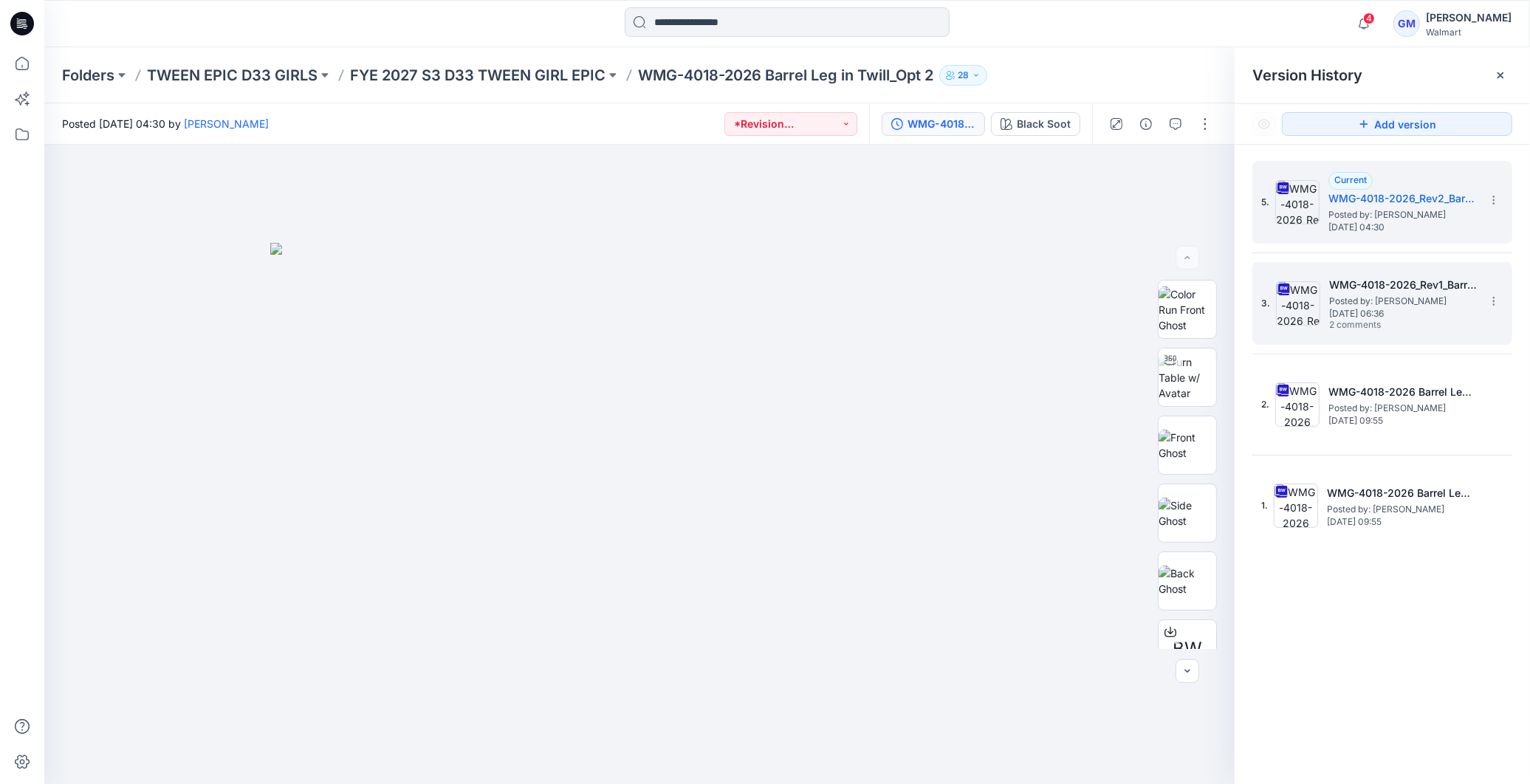
click at [1372, 299] on span "Posted by: [PERSON_NAME]" at bounding box center [1403, 301] width 148 height 14
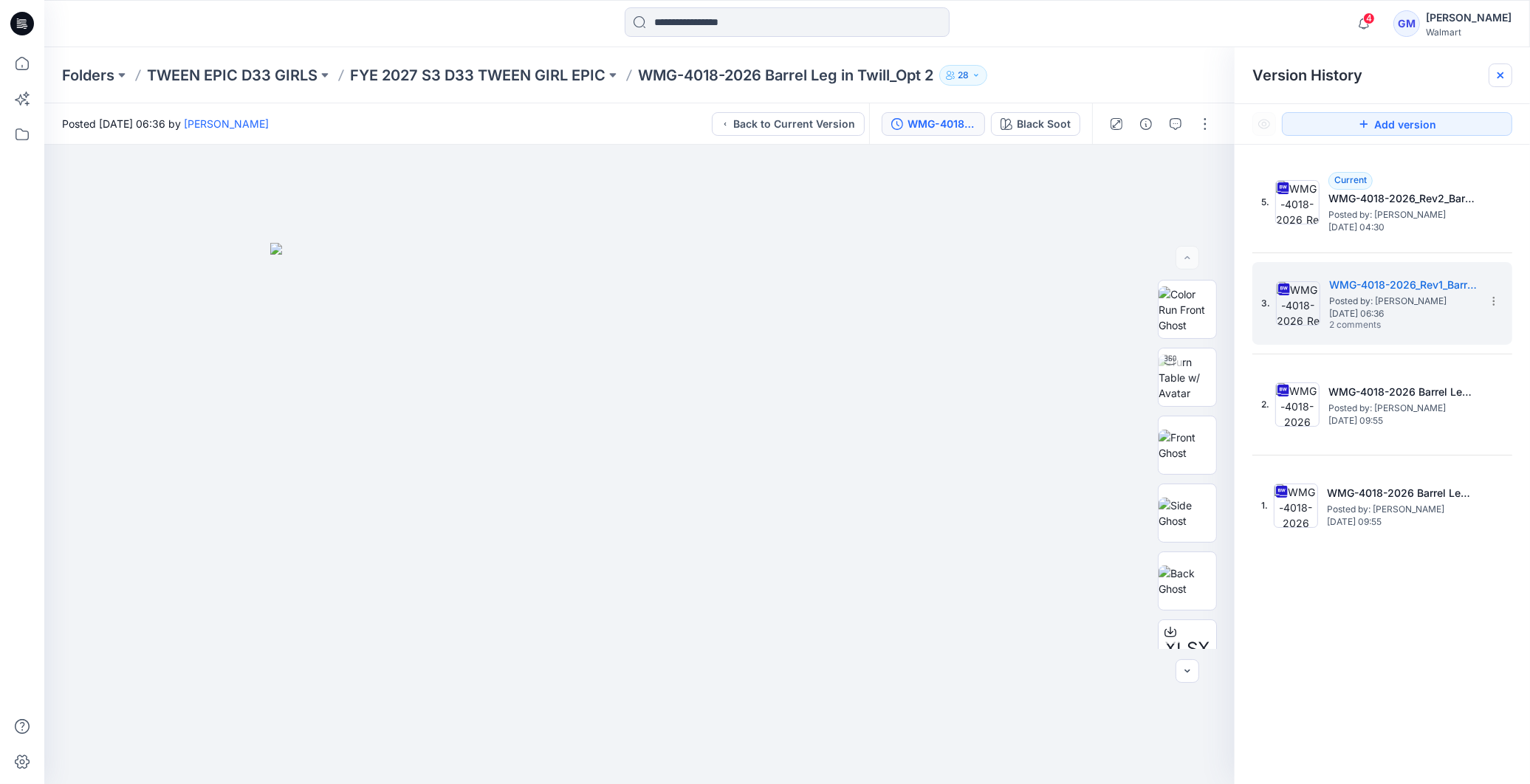
click at [1504, 77] on icon at bounding box center [1500, 75] width 12 height 12
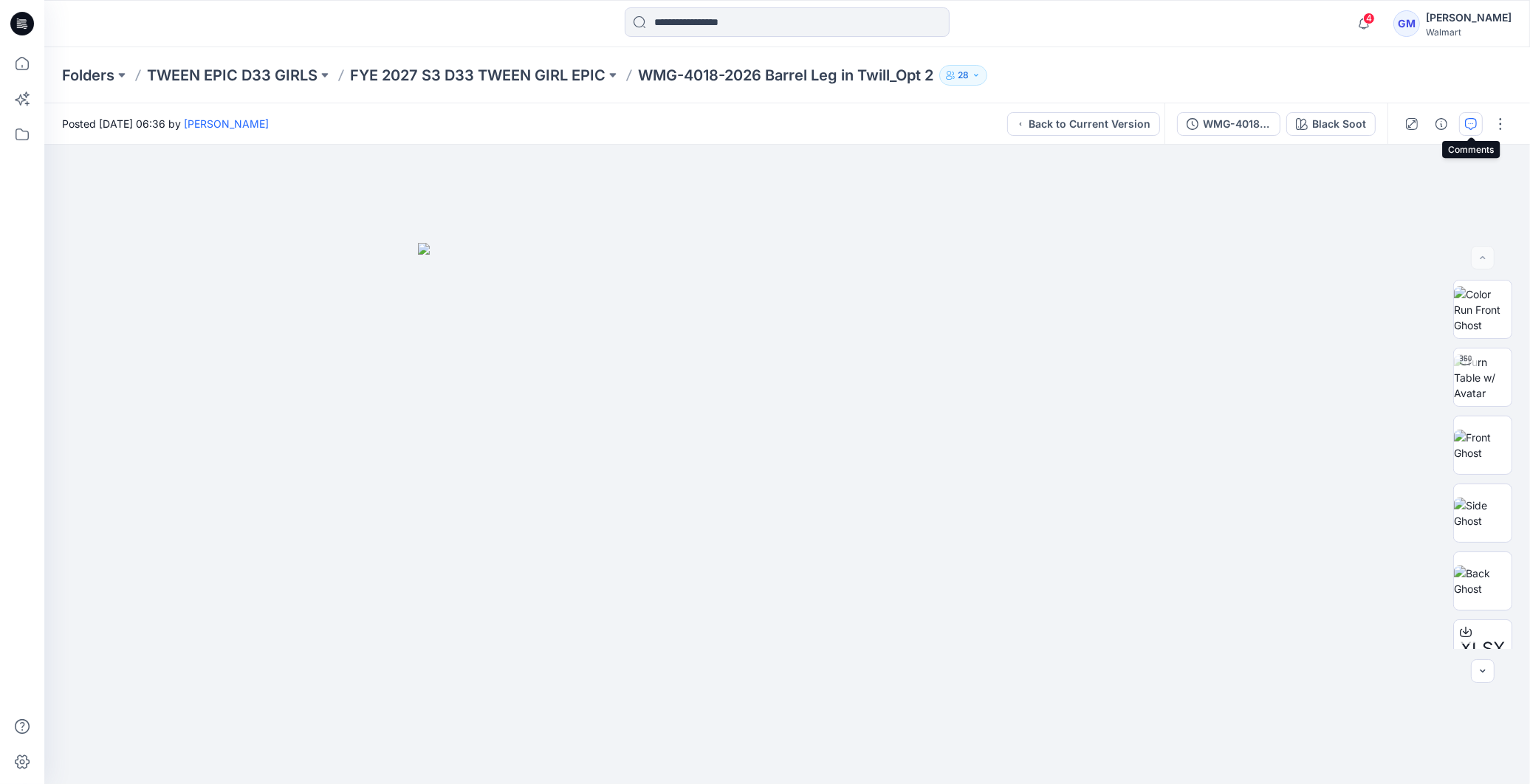
click at [1465, 122] on icon "button" at bounding box center [1471, 123] width 12 height 12
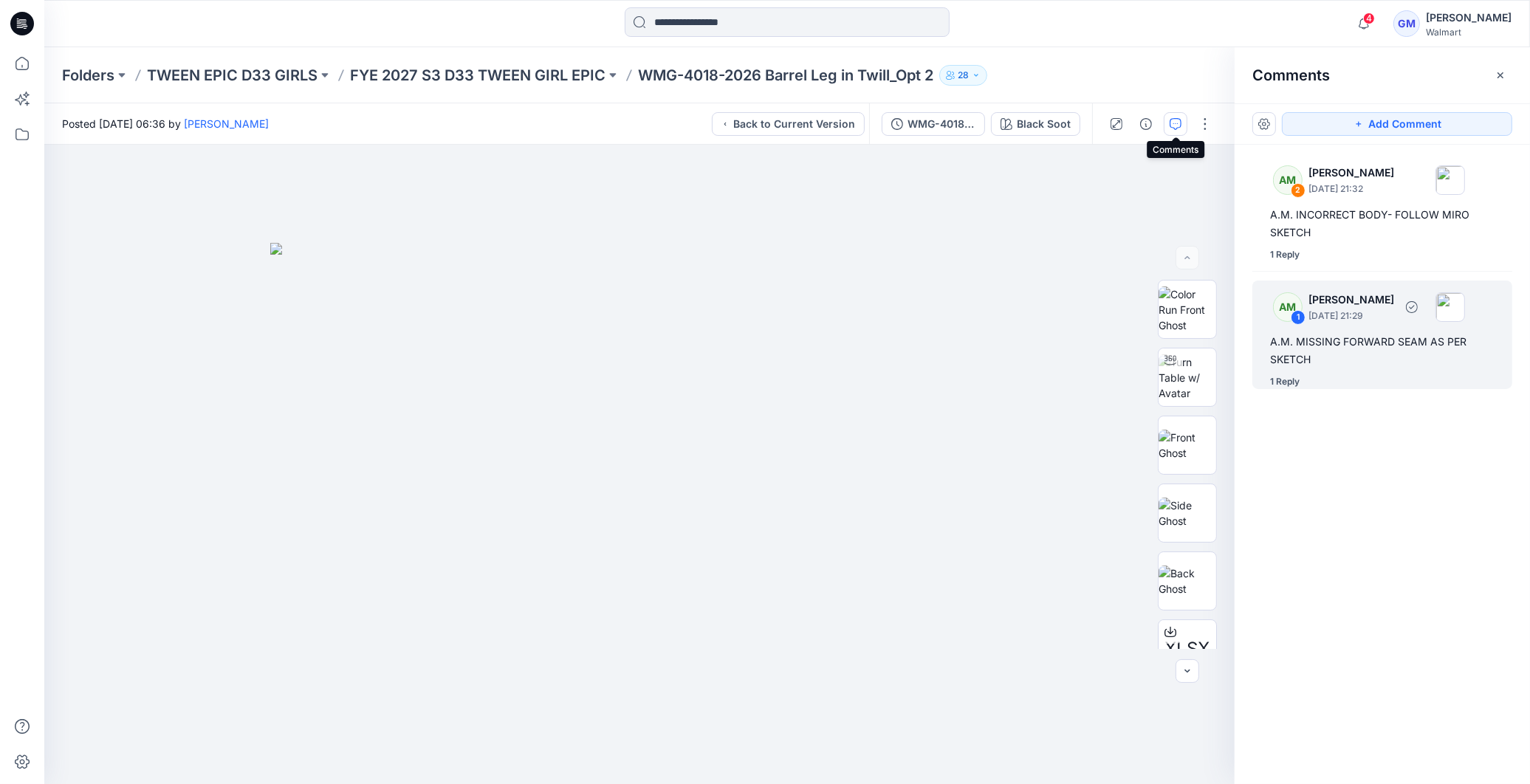
click at [1288, 375] on div "1 Reply" at bounding box center [1285, 382] width 30 height 14
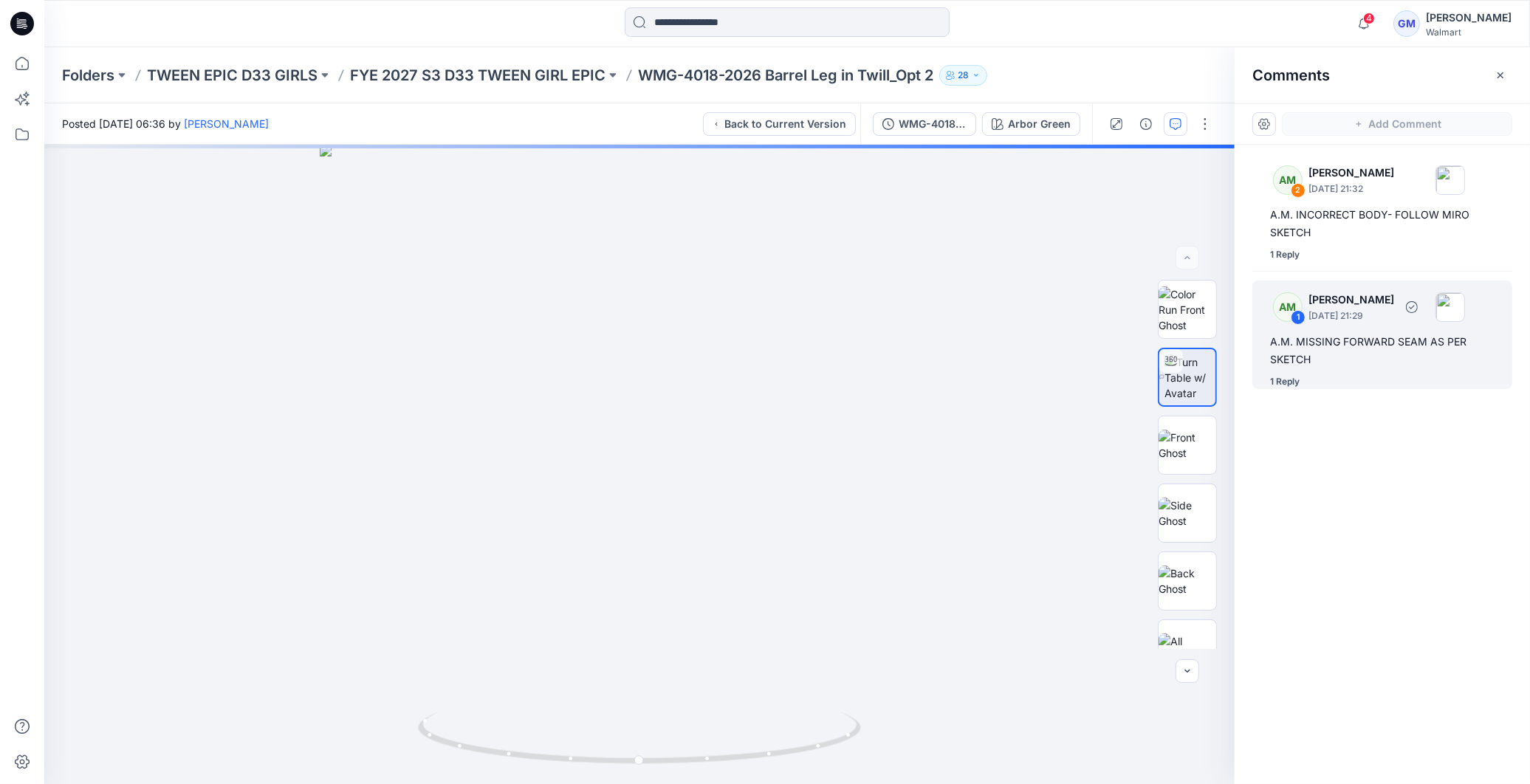
click at [1289, 384] on div "1 Reply" at bounding box center [1285, 382] width 30 height 14
click at [1285, 384] on div "1 Reply" at bounding box center [1285, 382] width 30 height 14
click at [1331, 354] on div "A.M. MISSING FORWARD SEAM AS PER SKETCH" at bounding box center [1382, 350] width 225 height 35
click at [1288, 382] on div "1 Reply" at bounding box center [1285, 382] width 30 height 14
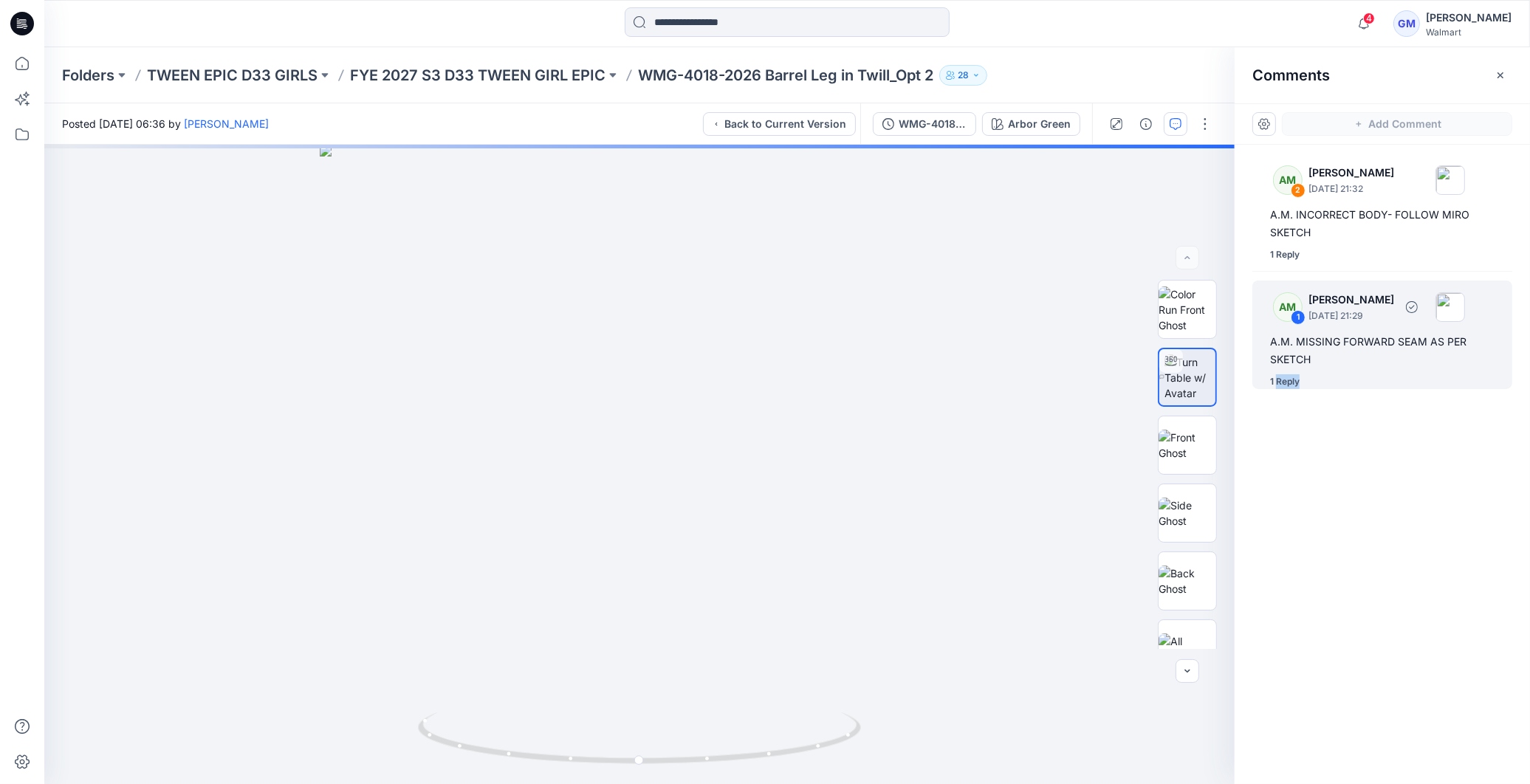
click at [1288, 382] on div "1 Reply" at bounding box center [1285, 382] width 30 height 14
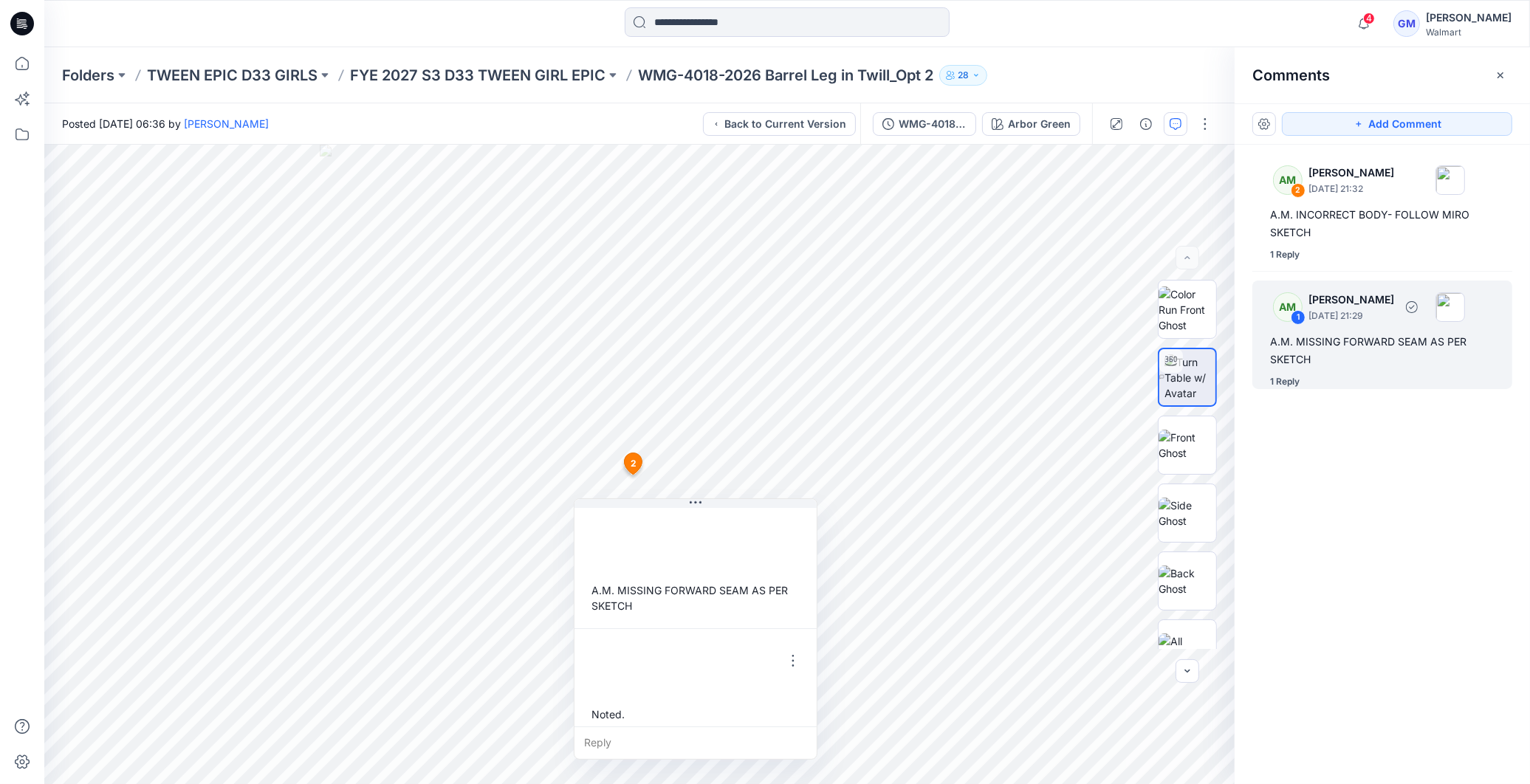
click at [1277, 380] on div "1 Reply" at bounding box center [1285, 382] width 30 height 14
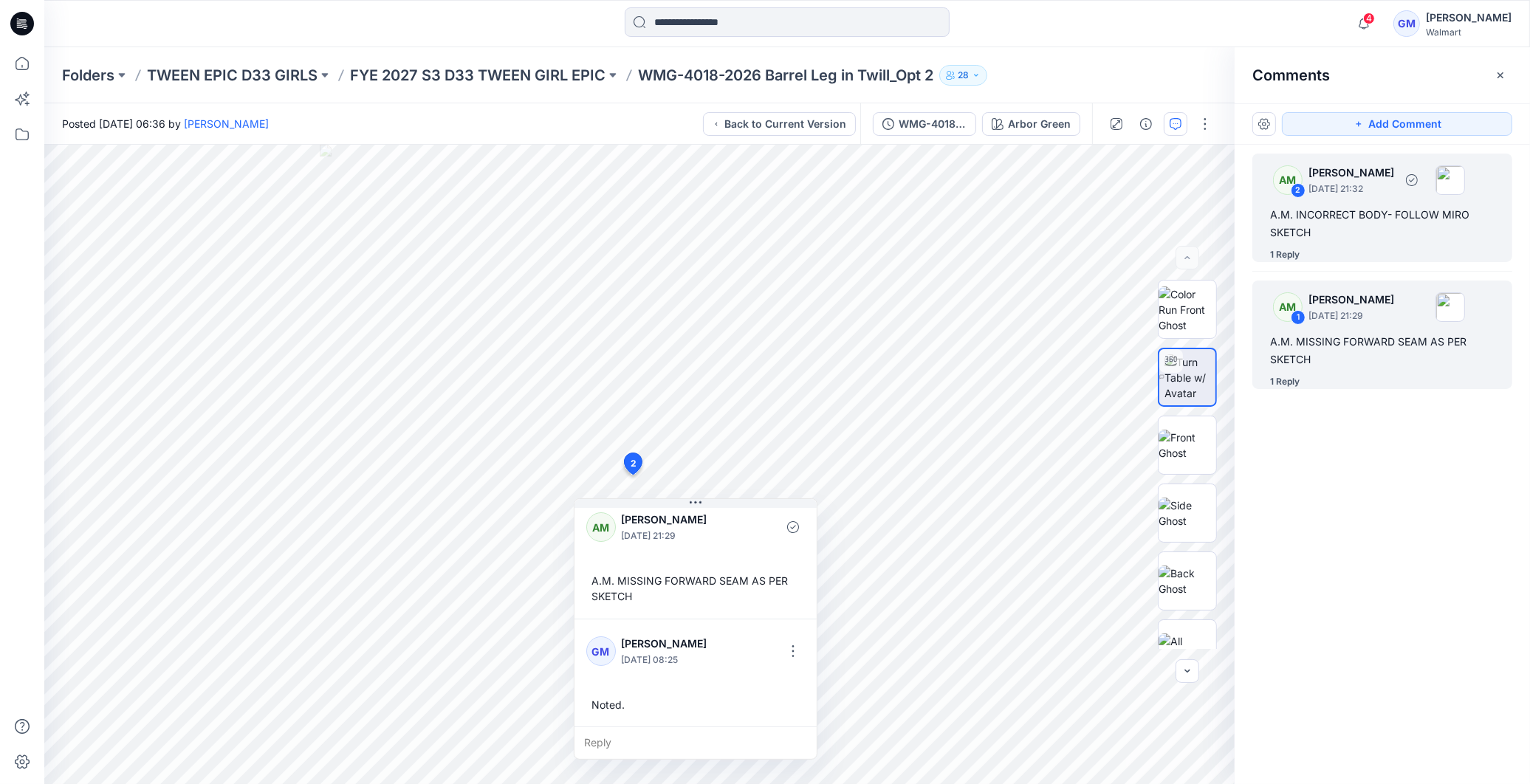
click at [1287, 254] on div "1 Reply" at bounding box center [1285, 255] width 30 height 14
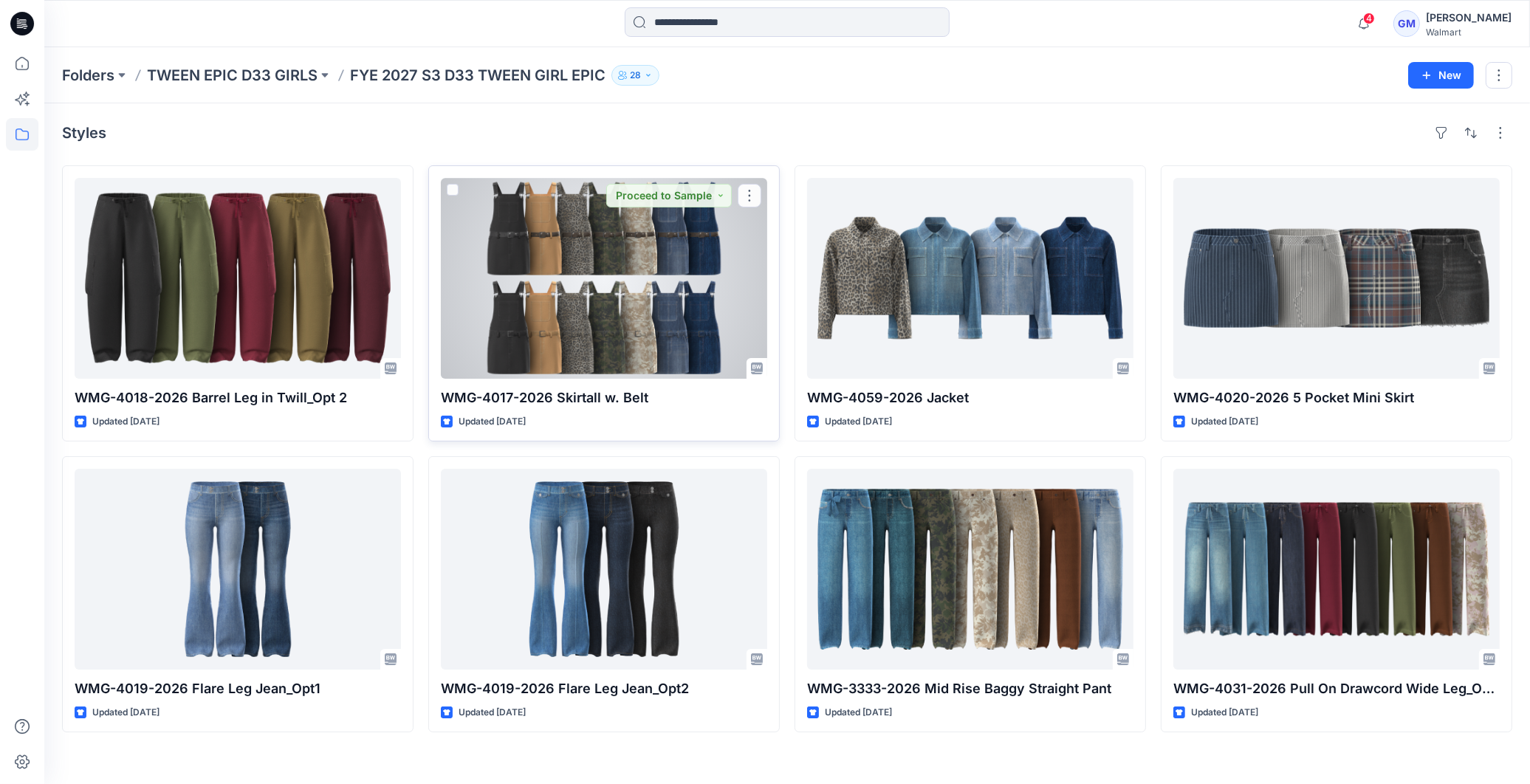
click at [544, 340] on div at bounding box center [604, 278] width 326 height 201
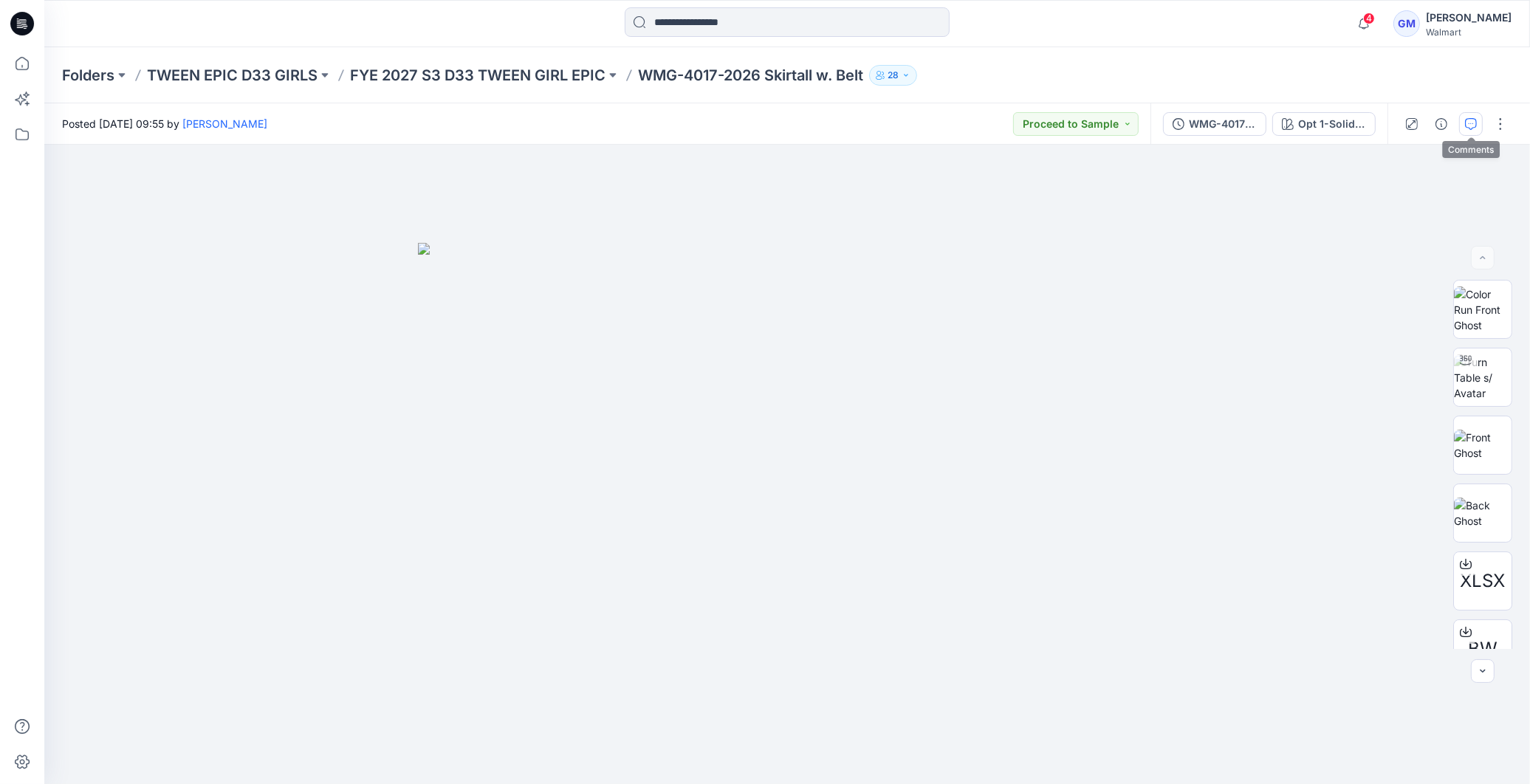
click at [1479, 115] on button "button" at bounding box center [1471, 123] width 23 height 23
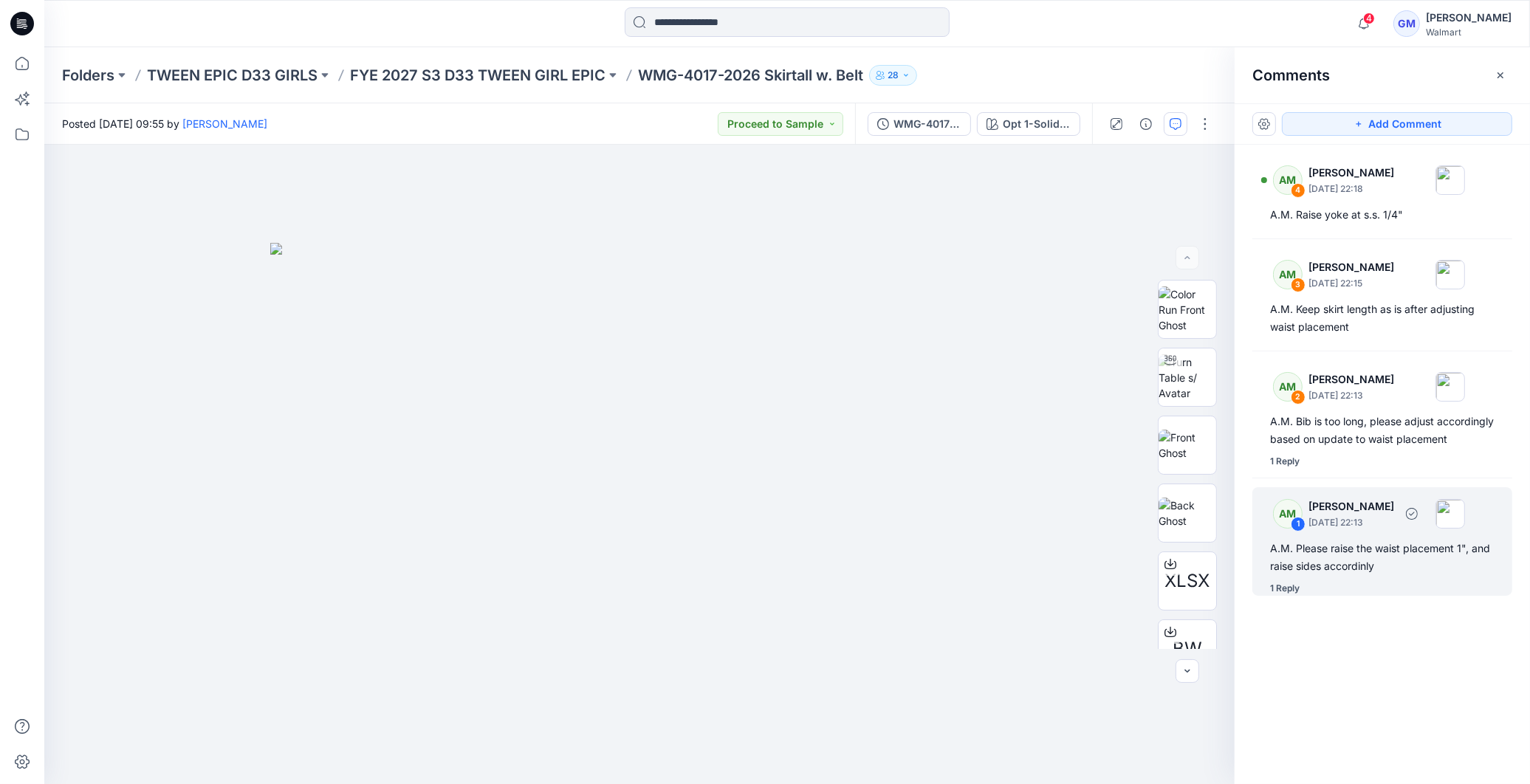
click at [1284, 596] on div "1 Reply" at bounding box center [1285, 588] width 30 height 14
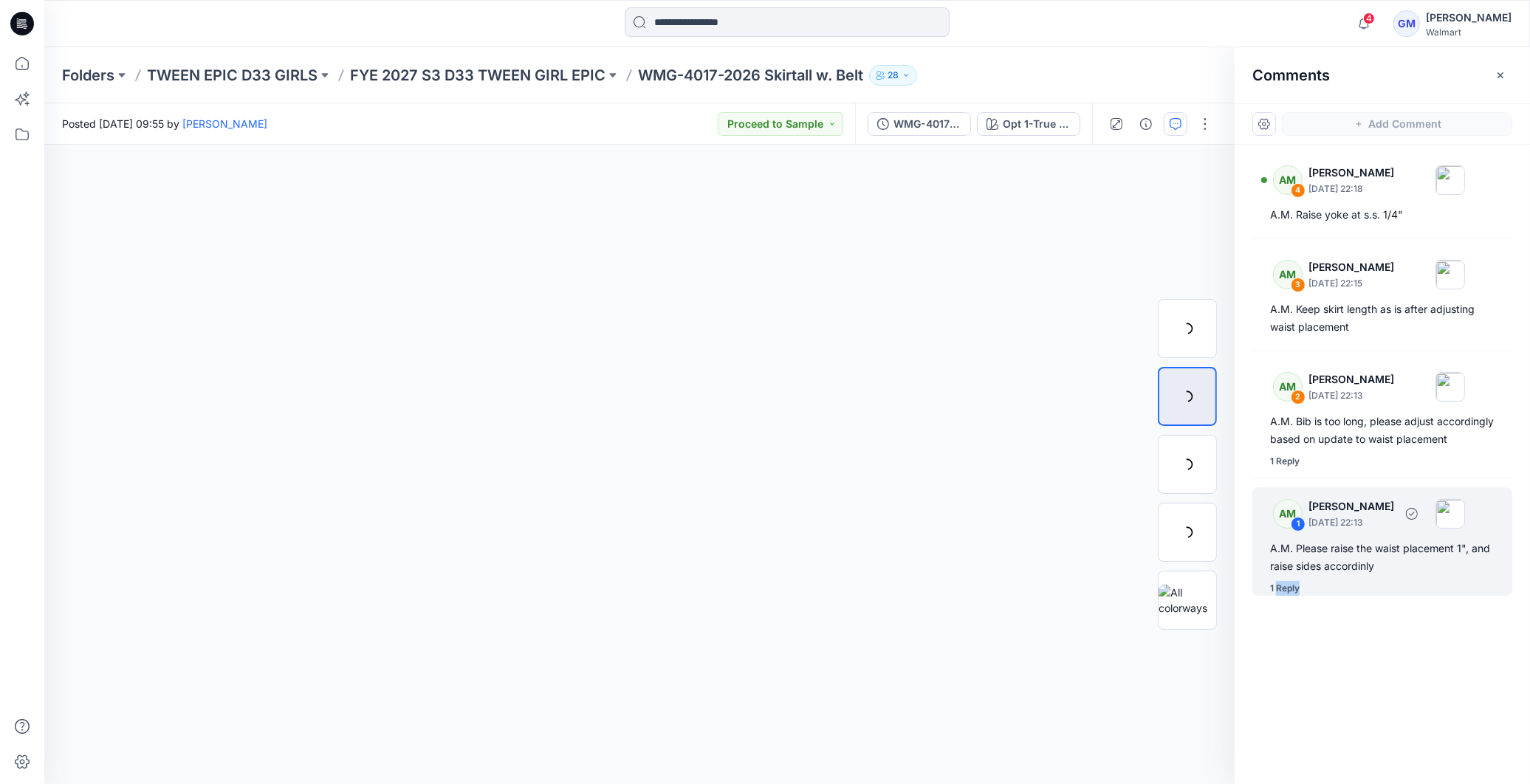
click at [1284, 596] on div "1 Reply" at bounding box center [1285, 588] width 30 height 14
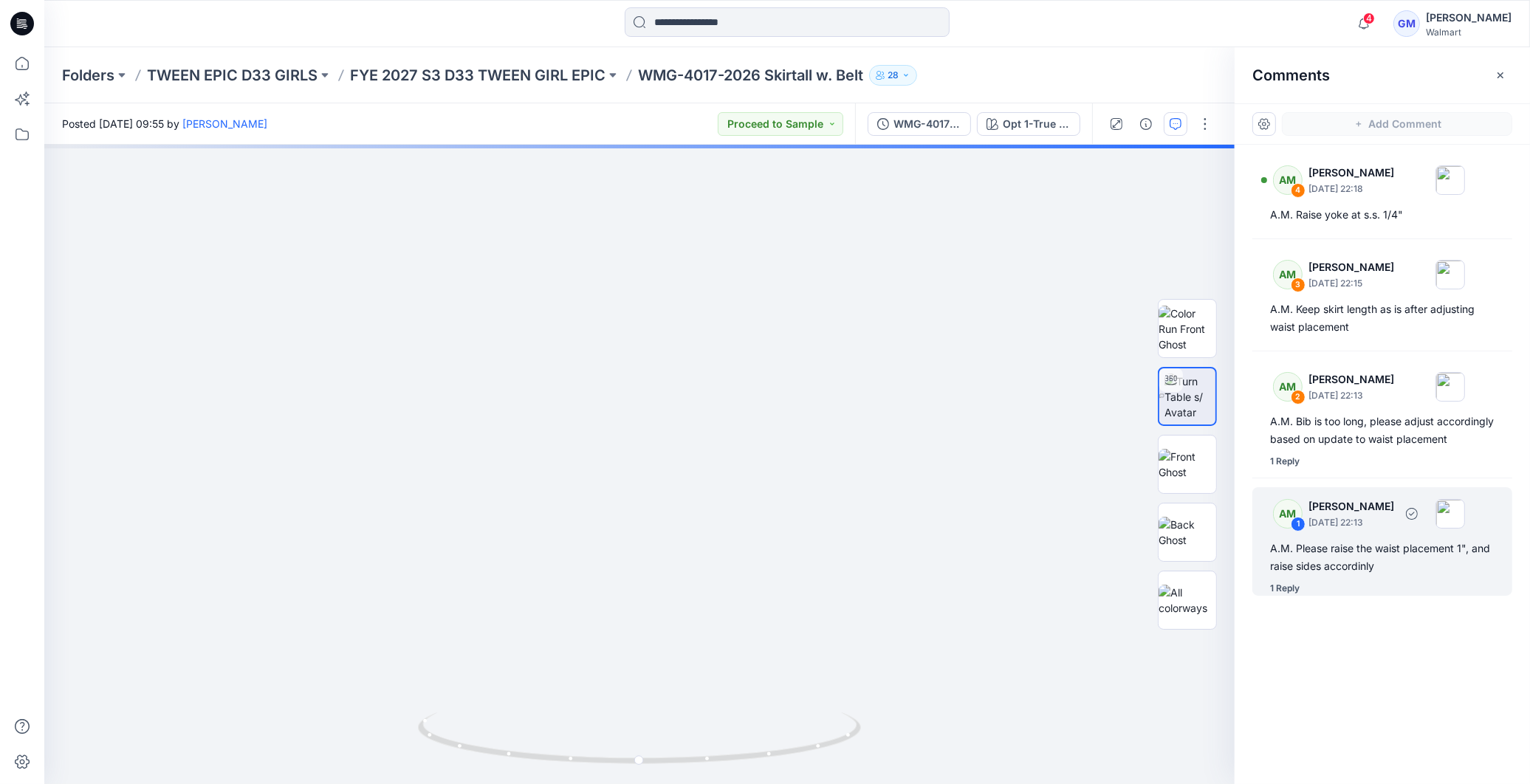
click at [1284, 596] on div "1 Reply" at bounding box center [1285, 588] width 30 height 14
click at [1285, 596] on div "1 Reply" at bounding box center [1285, 588] width 30 height 14
drag, startPoint x: 1285, startPoint y: 601, endPoint x: 1284, endPoint y: 615, distance: 14.0
click at [1284, 615] on div "AM 4 [PERSON_NAME] [DATE] 22:18 A.M. Raise yoke at s.s. 1/4" AM 3 [PERSON_NAME]…" at bounding box center [1382, 437] width 295 height 584
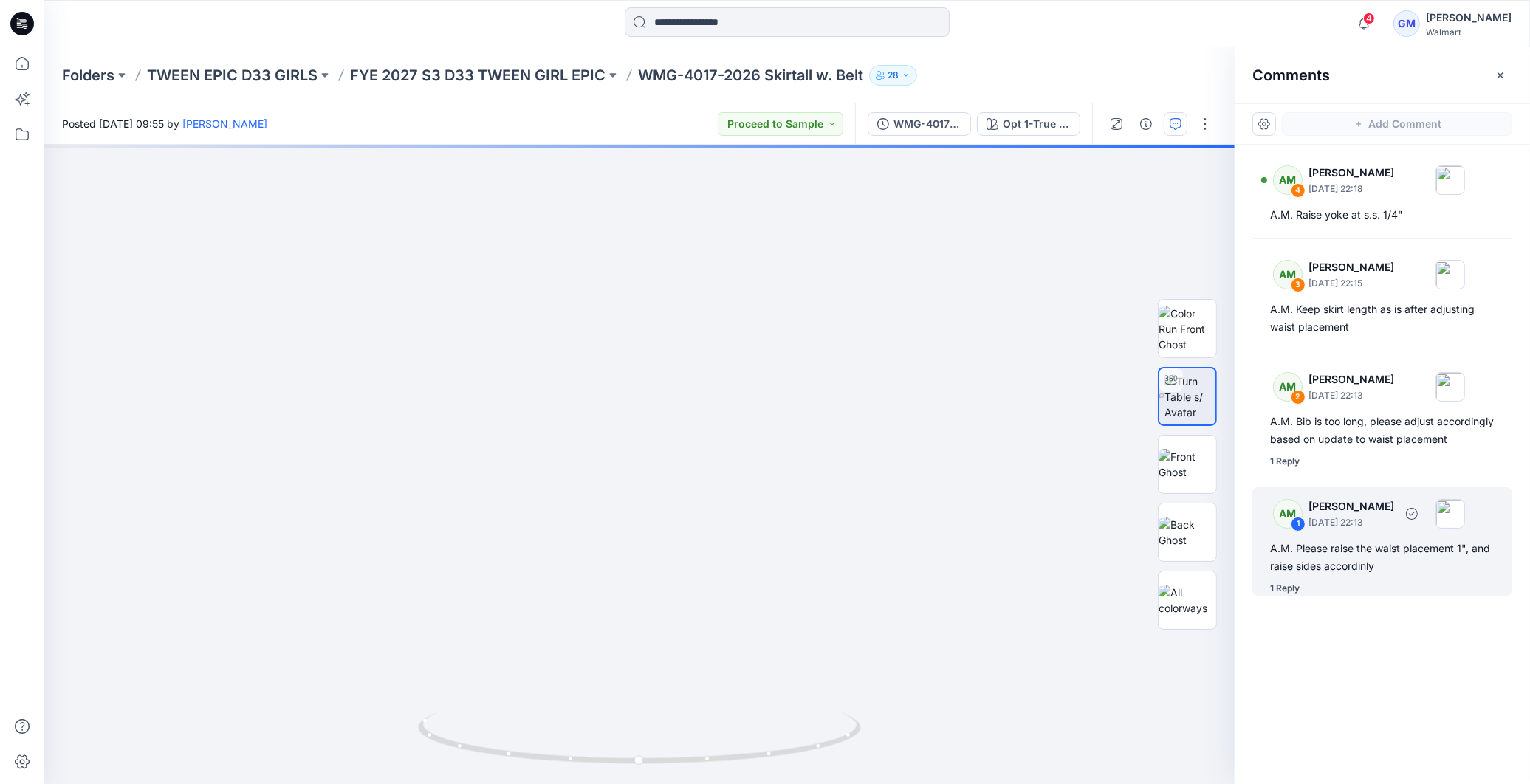
click at [1276, 596] on div "1 Reply" at bounding box center [1285, 588] width 30 height 14
click at [1389, 571] on div "A.M. Please raise the waist placement 1", and raise sides accordinly" at bounding box center [1382, 557] width 225 height 35
click at [1288, 596] on div "1 Reply" at bounding box center [1285, 588] width 30 height 14
drag, startPoint x: 677, startPoint y: 752, endPoint x: 833, endPoint y: 732, distance: 157.3
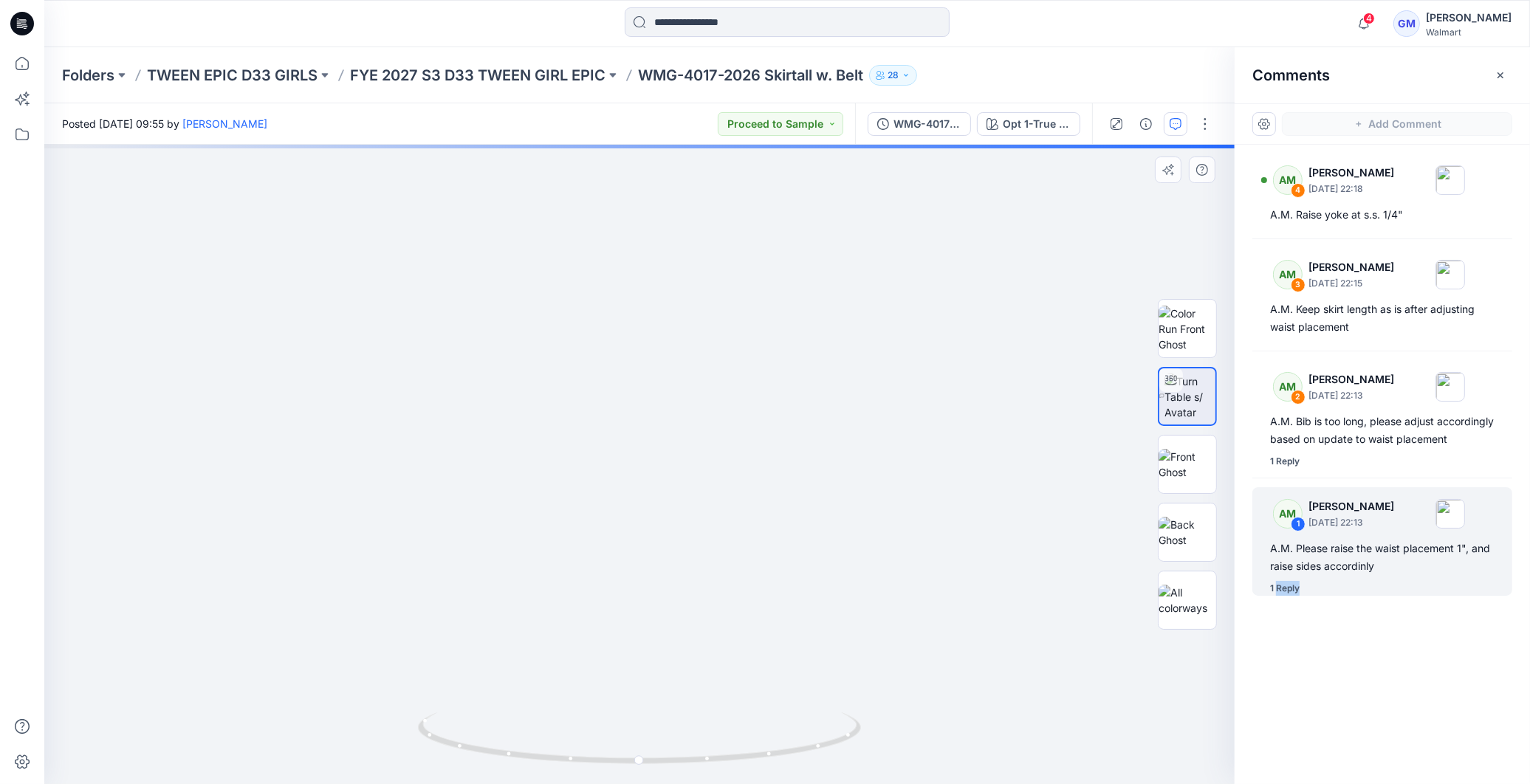
click at [833, 732] on div "Opt 1-True Blue wash Loading... Material Properties Loading..." at bounding box center [639, 465] width 1191 height 640
drag, startPoint x: 646, startPoint y: 755, endPoint x: 658, endPoint y: 763, distance: 14.4
click at [872, 743] on div "Opt 1-True Blue wash Loading... Material Properties Loading..." at bounding box center [639, 465] width 1191 height 640
drag, startPoint x: 640, startPoint y: 762, endPoint x: 576, endPoint y: 758, distance: 64.1
click at [576, 758] on div "Opt 1-True Blue wash Loading... Material Properties Loading..." at bounding box center [639, 465] width 1191 height 640
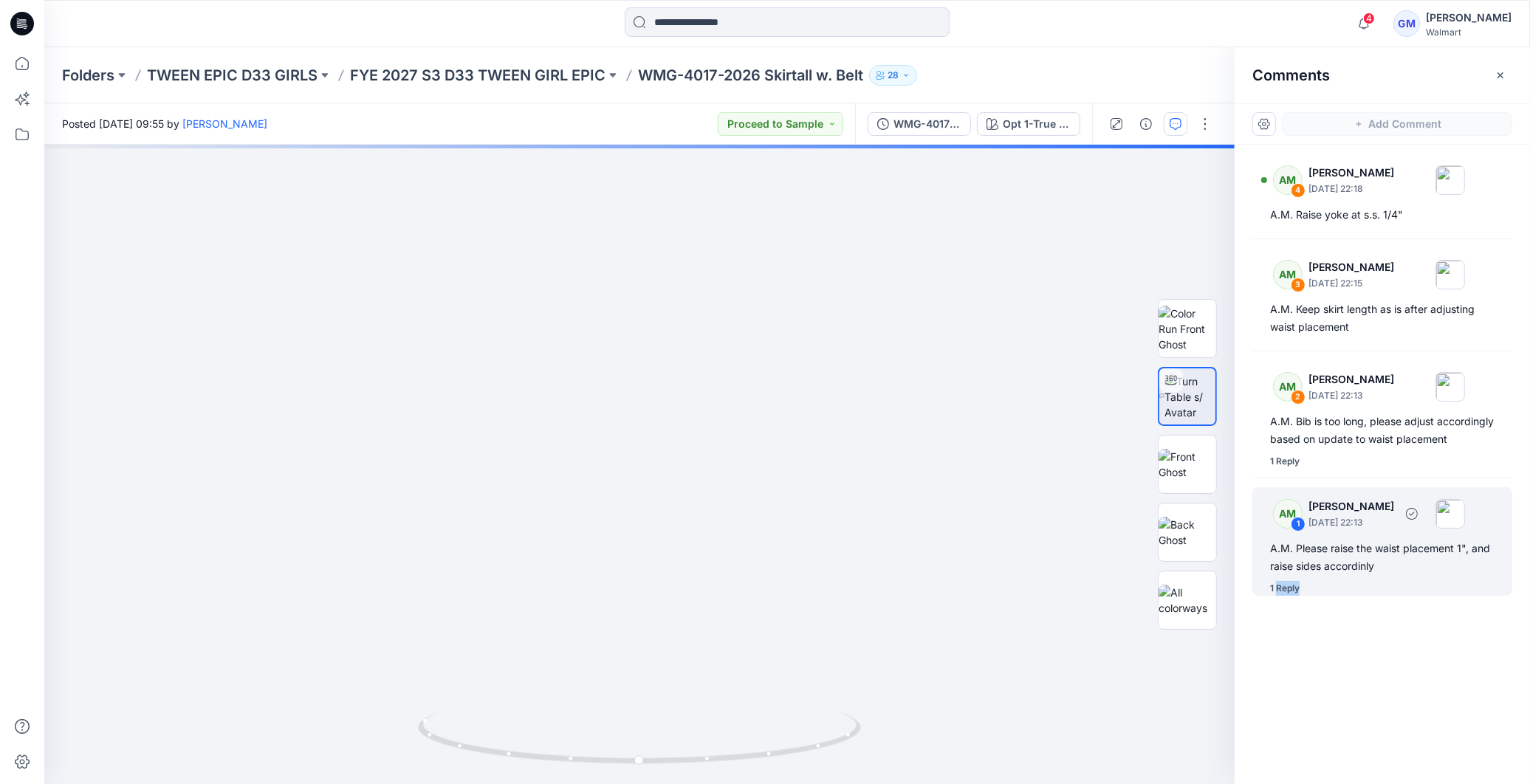
click at [1288, 596] on div "1 Reply" at bounding box center [1285, 588] width 30 height 14
click at [1277, 596] on div "1 Reply" at bounding box center [1285, 588] width 30 height 14
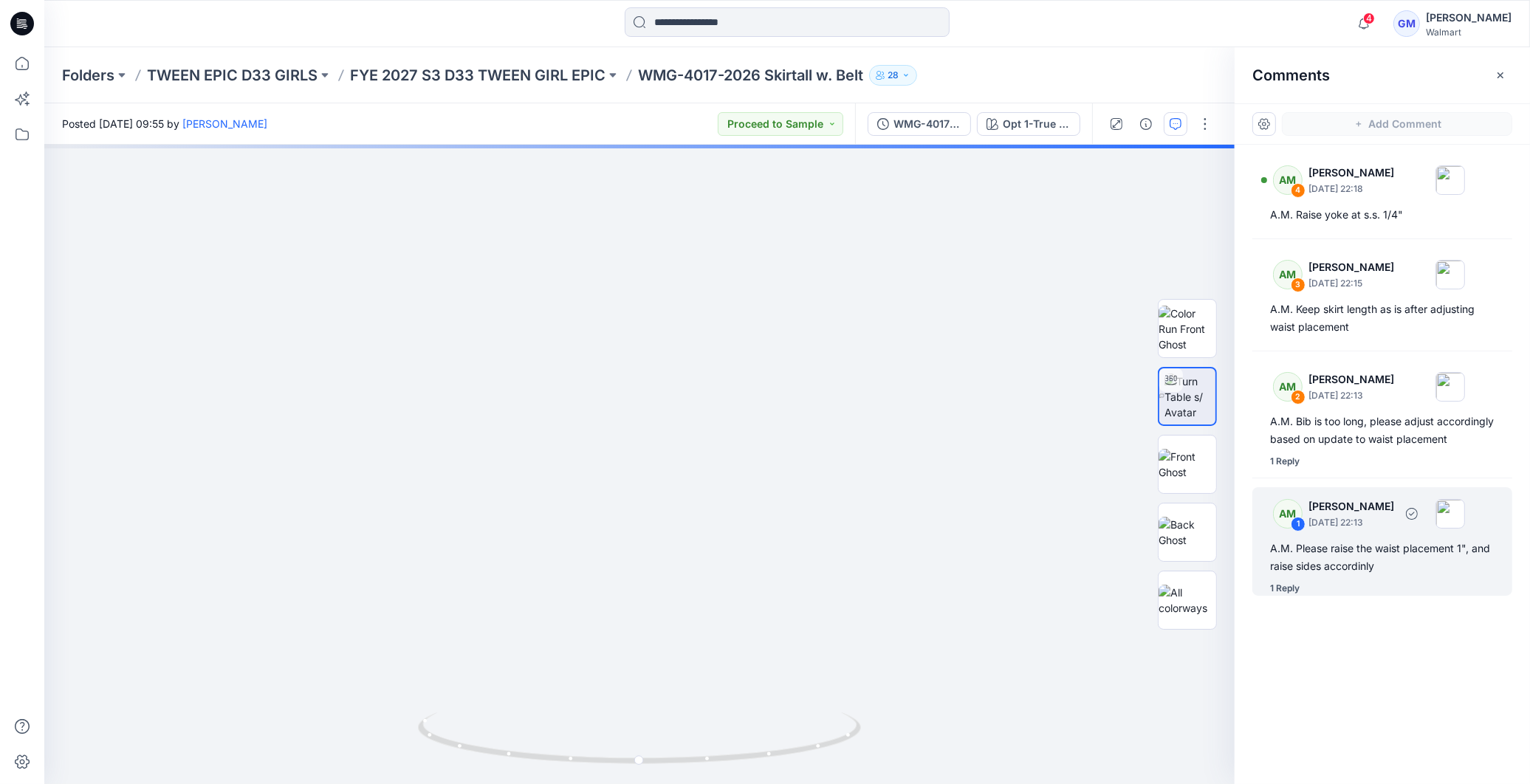
click at [1277, 596] on div "1 Reply" at bounding box center [1285, 588] width 30 height 14
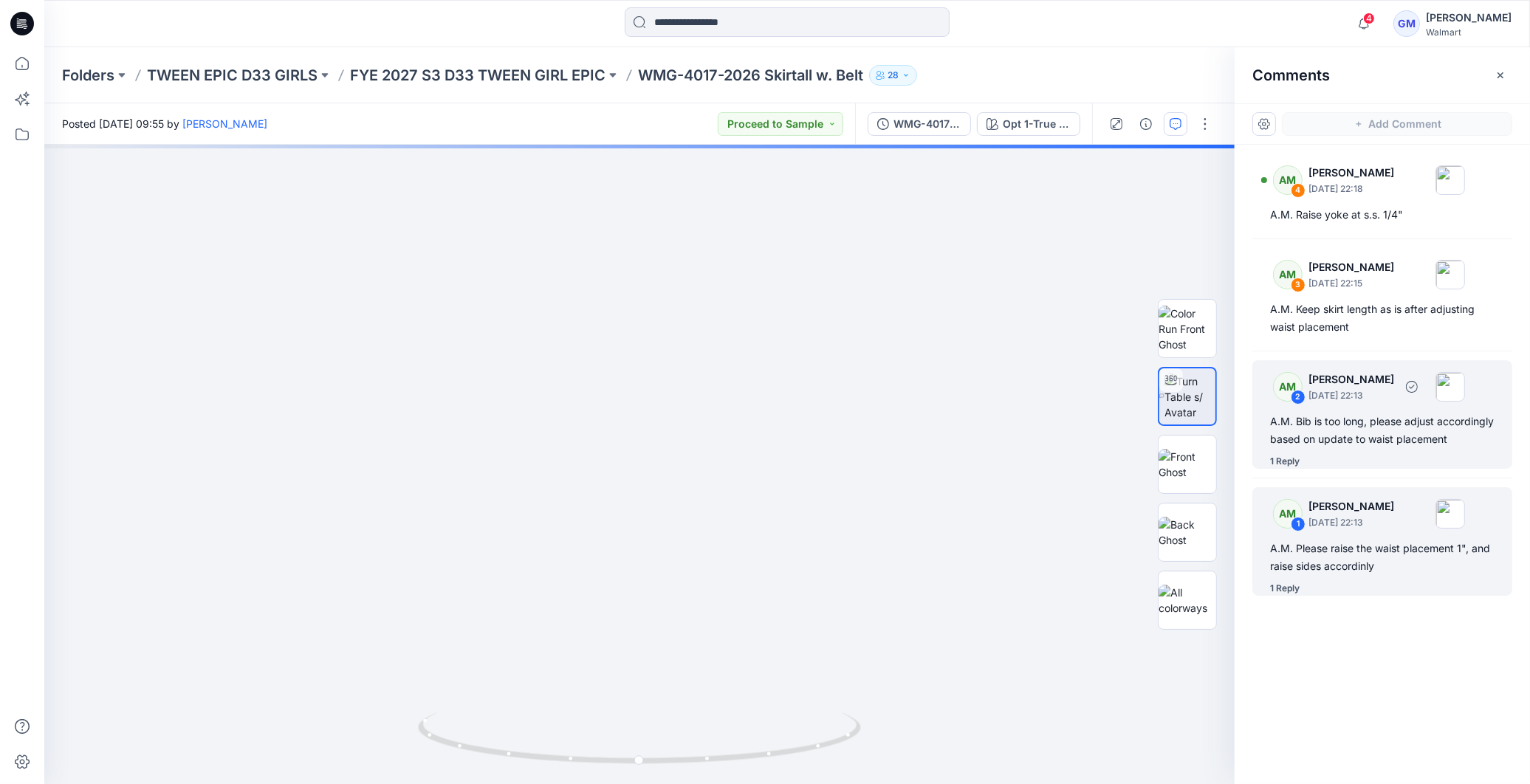
click at [1293, 469] on div "1 Reply" at bounding box center [1285, 461] width 30 height 14
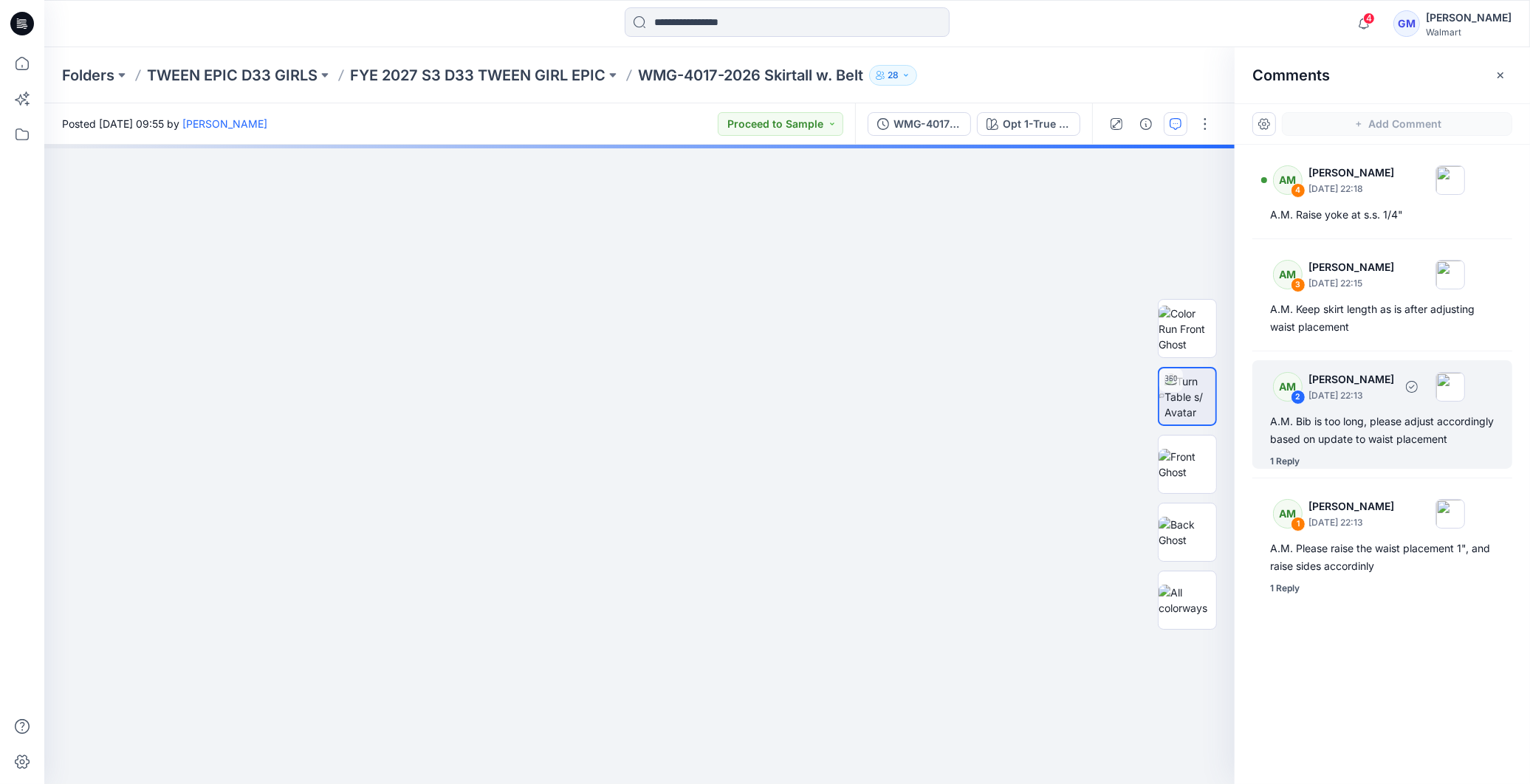
click at [1290, 469] on div "1 Reply" at bounding box center [1285, 461] width 30 height 14
drag, startPoint x: 1290, startPoint y: 478, endPoint x: 1271, endPoint y: 478, distance: 19.0
click at [1271, 469] on div "1 Reply" at bounding box center [1285, 461] width 30 height 14
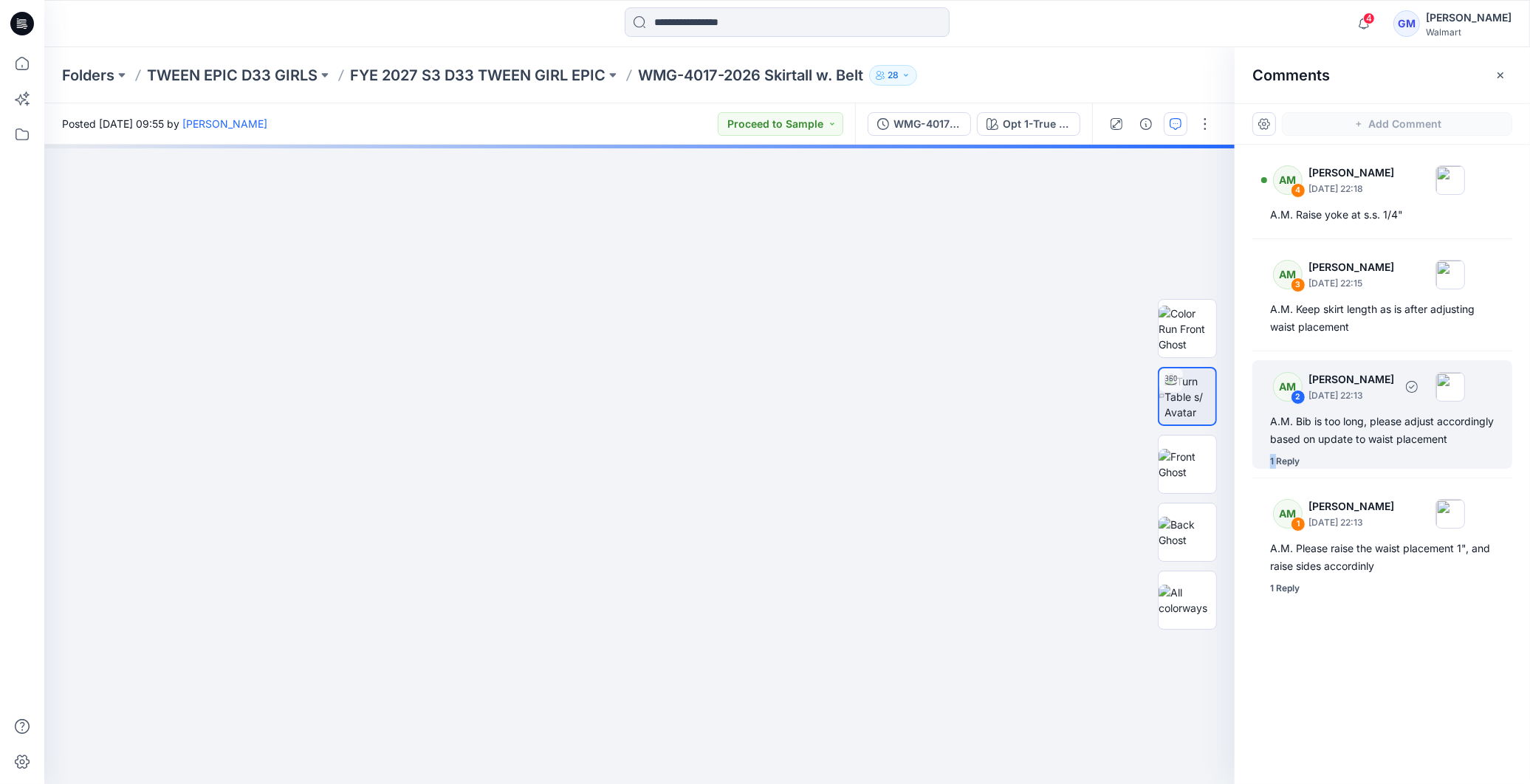
click at [1273, 469] on div "1 Reply" at bounding box center [1285, 461] width 30 height 14
click at [528, 374] on div "5" at bounding box center [639, 465] width 1191 height 640
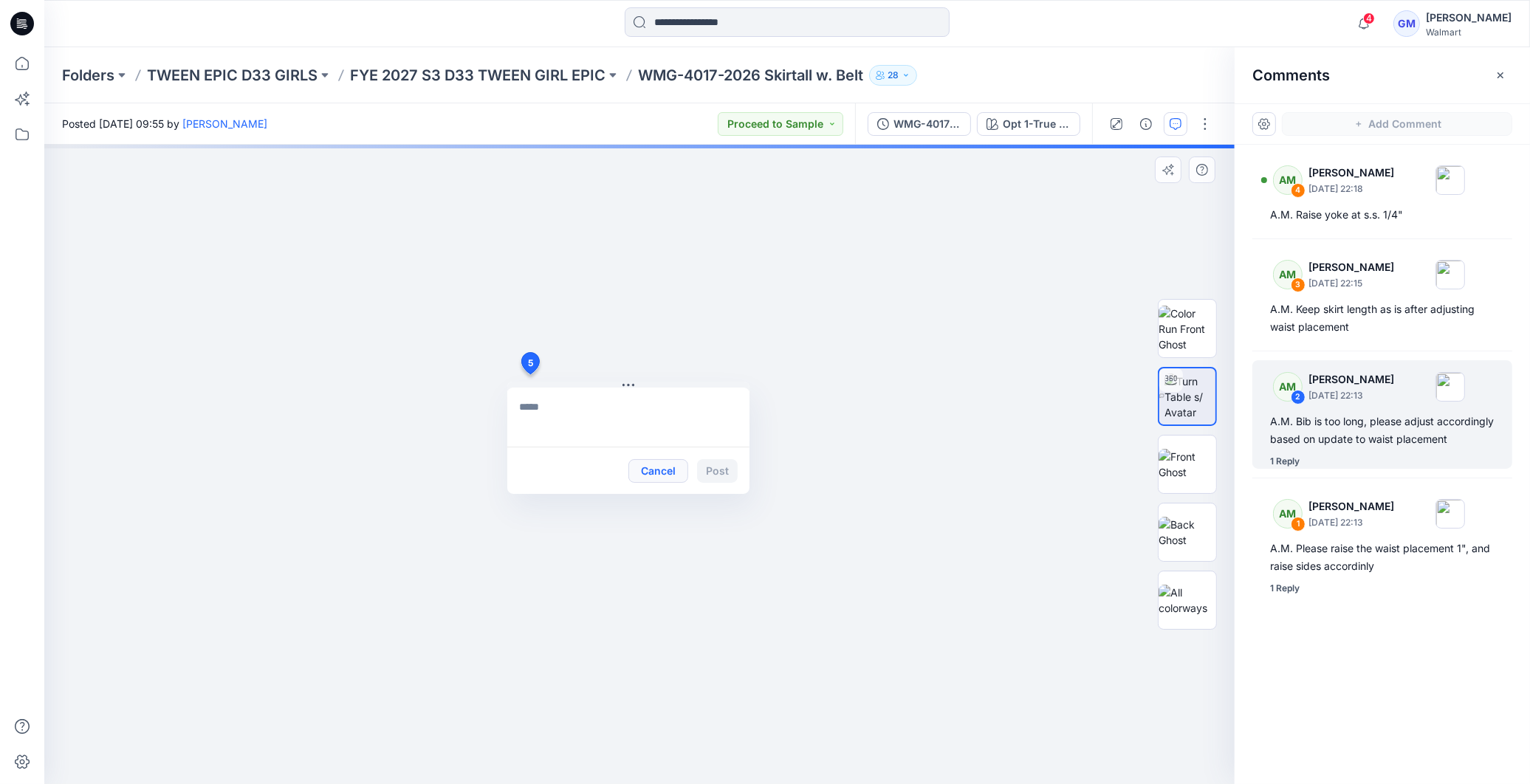
click at [662, 471] on button "Cancel" at bounding box center [658, 471] width 60 height 23
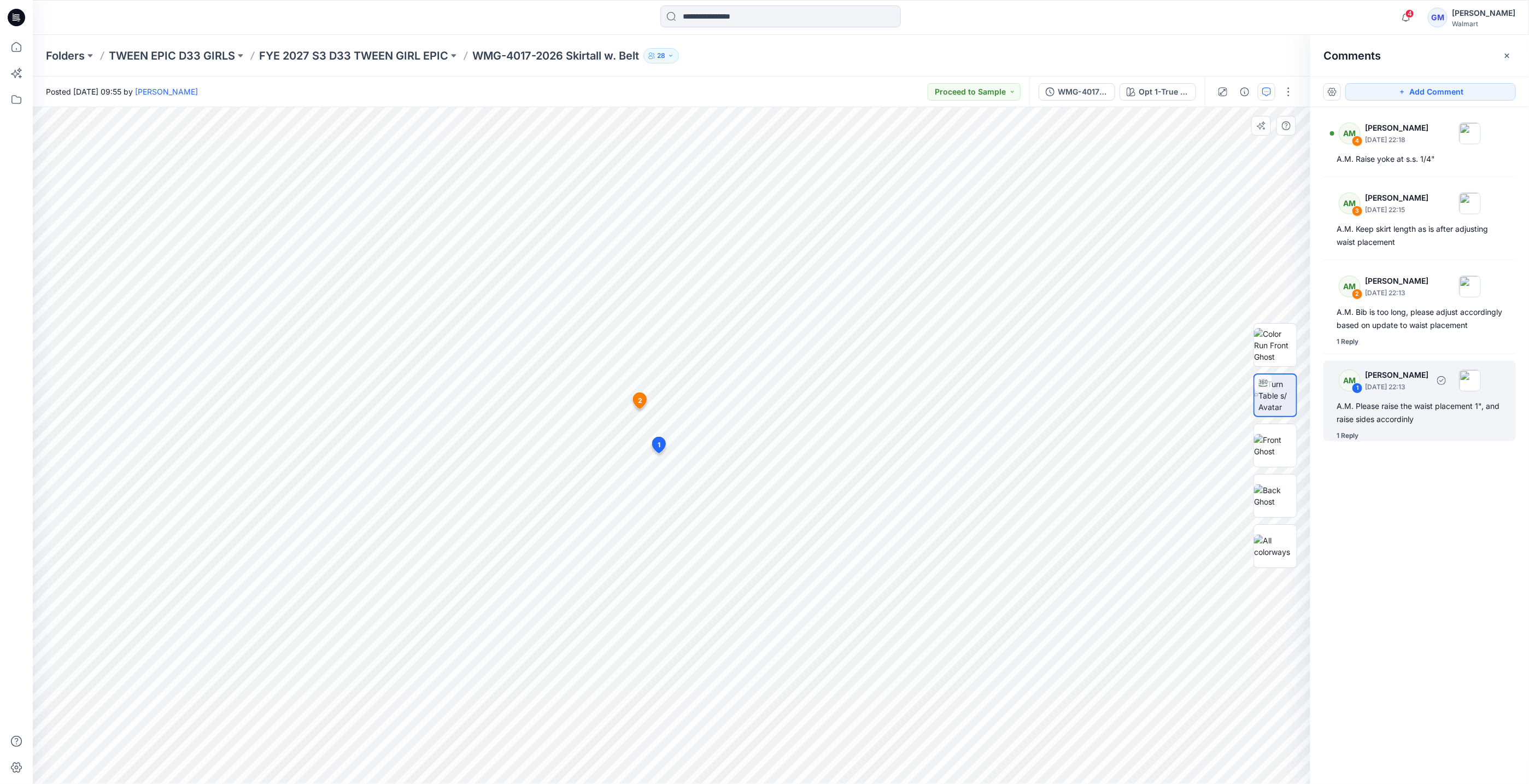
click at [1132, 441] on div "1 Reply" at bounding box center [1347, 436] width 22 height 11
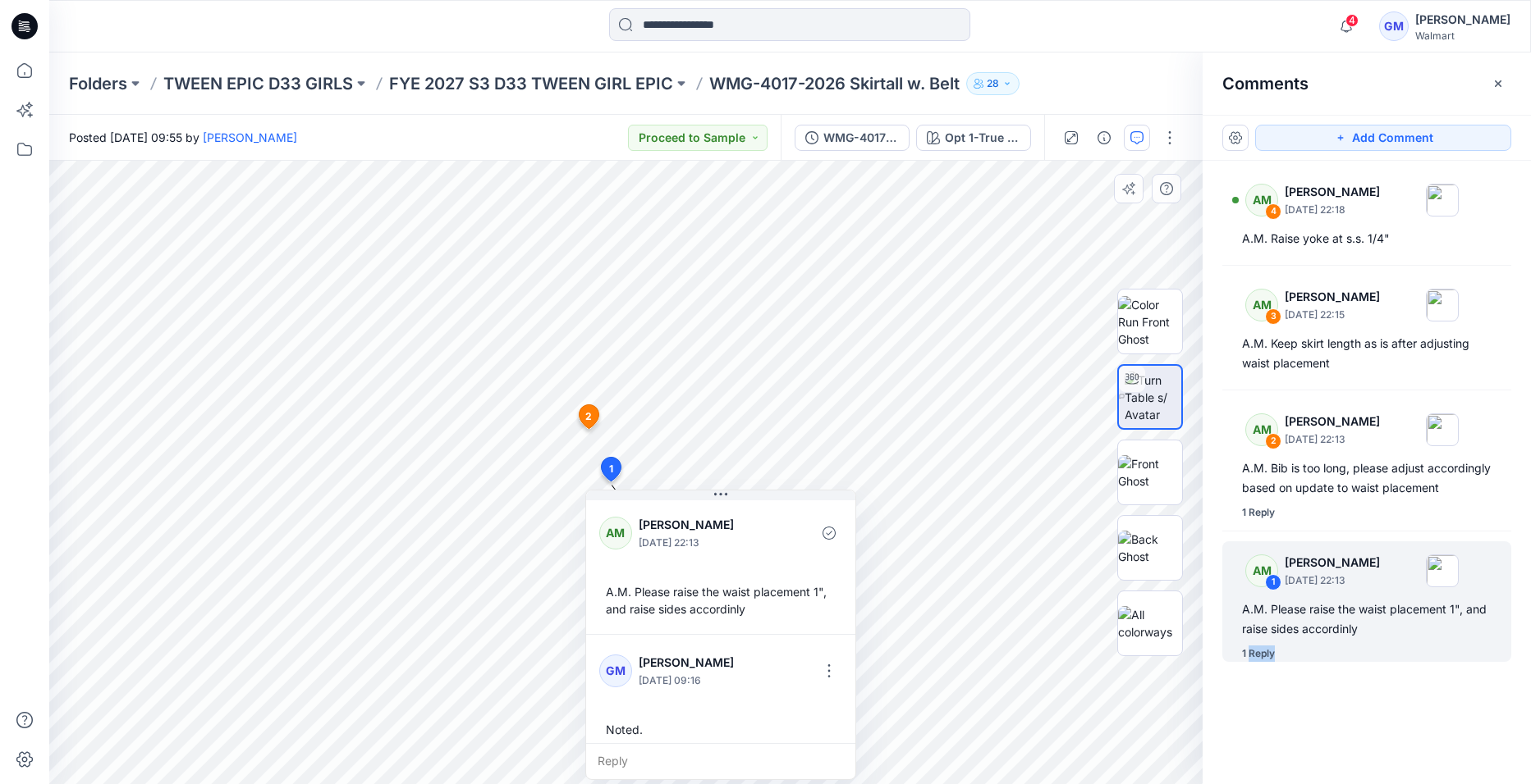
scroll to position [12, 0]
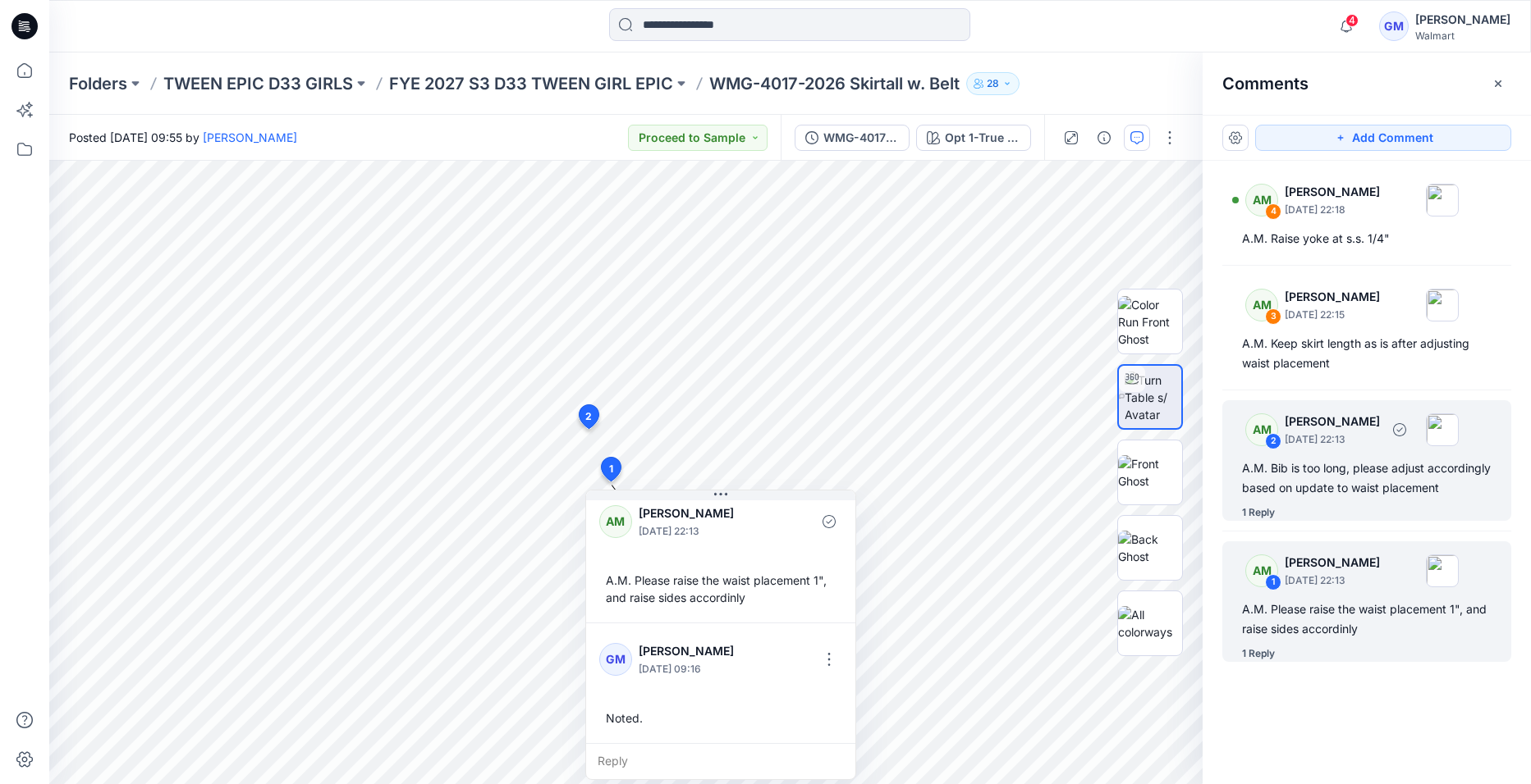
click at [1265, 521] on div "1 Reply" at bounding box center [1257, 512] width 33 height 16
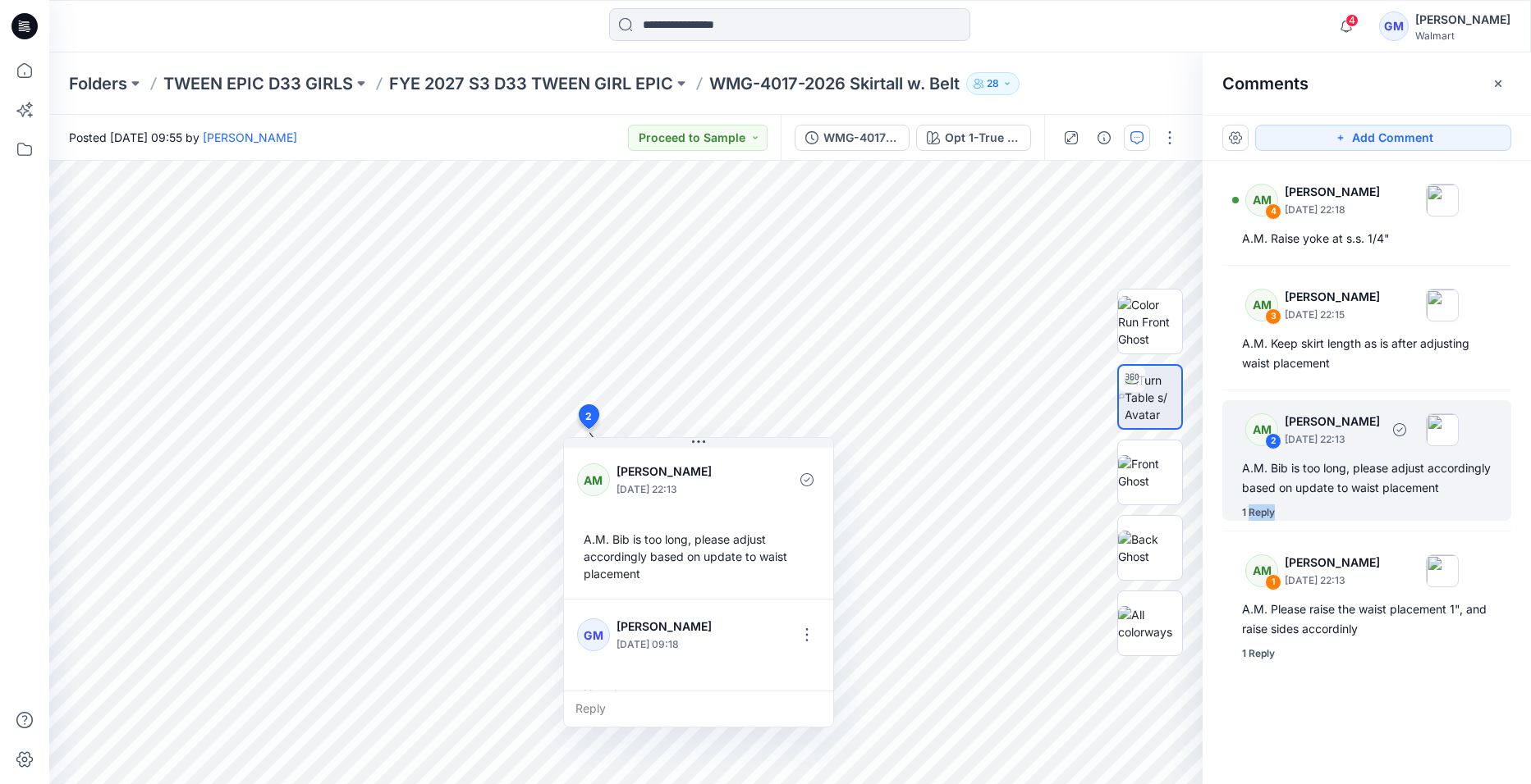
click at [1265, 521] on div "1 Reply" at bounding box center [1257, 512] width 33 height 16
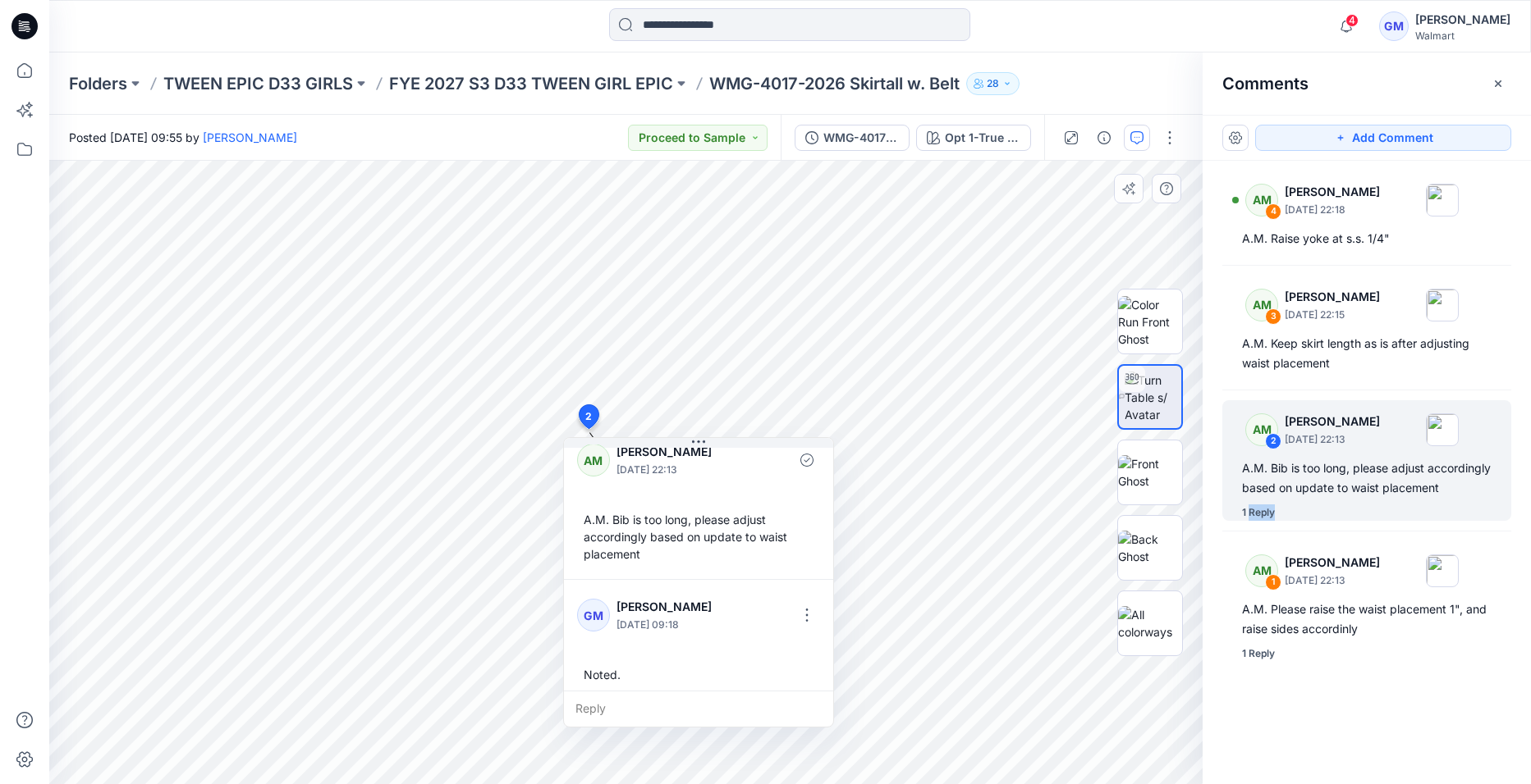
scroll to position [29, 0]
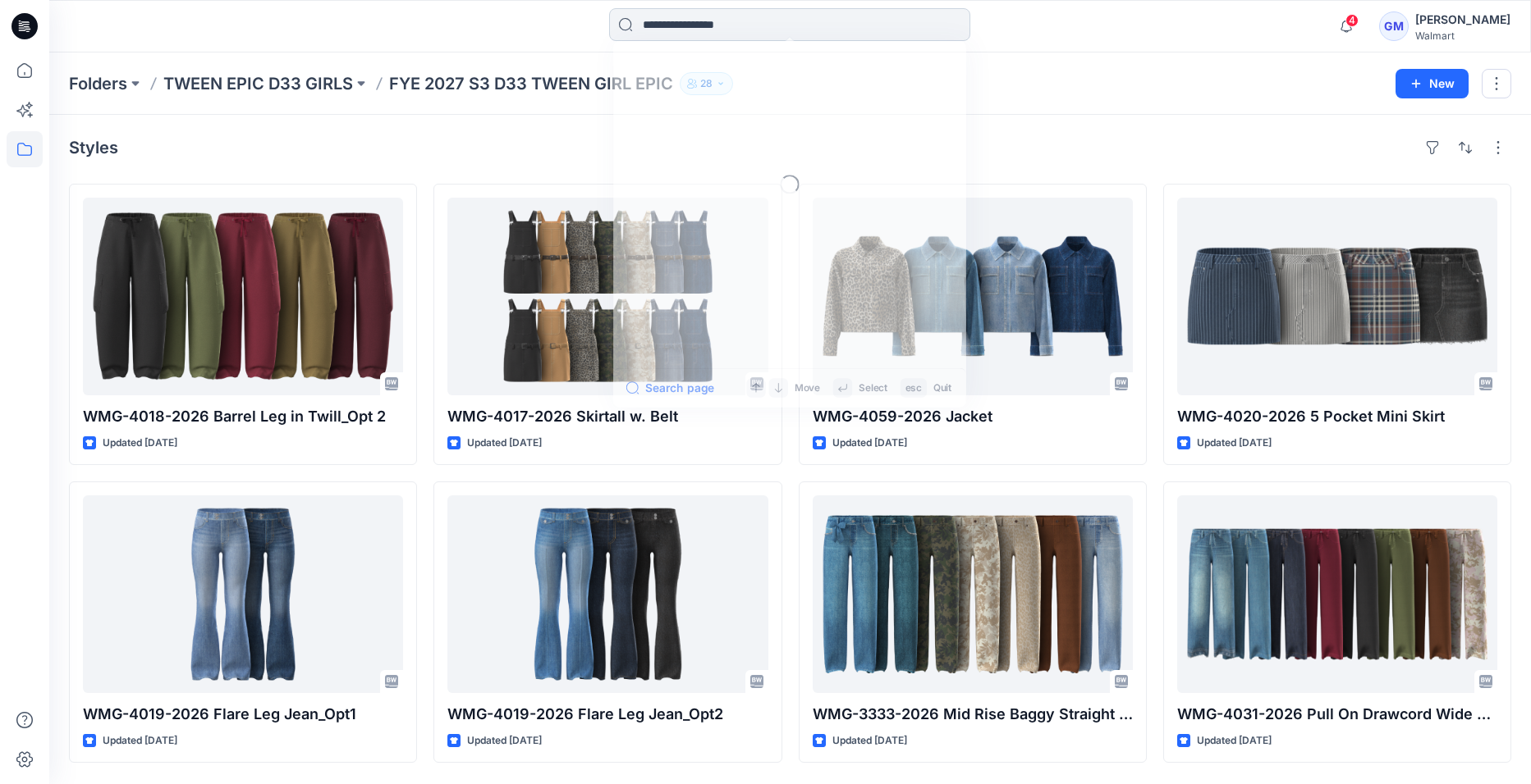
click at [728, 26] on input at bounding box center [789, 24] width 361 height 33
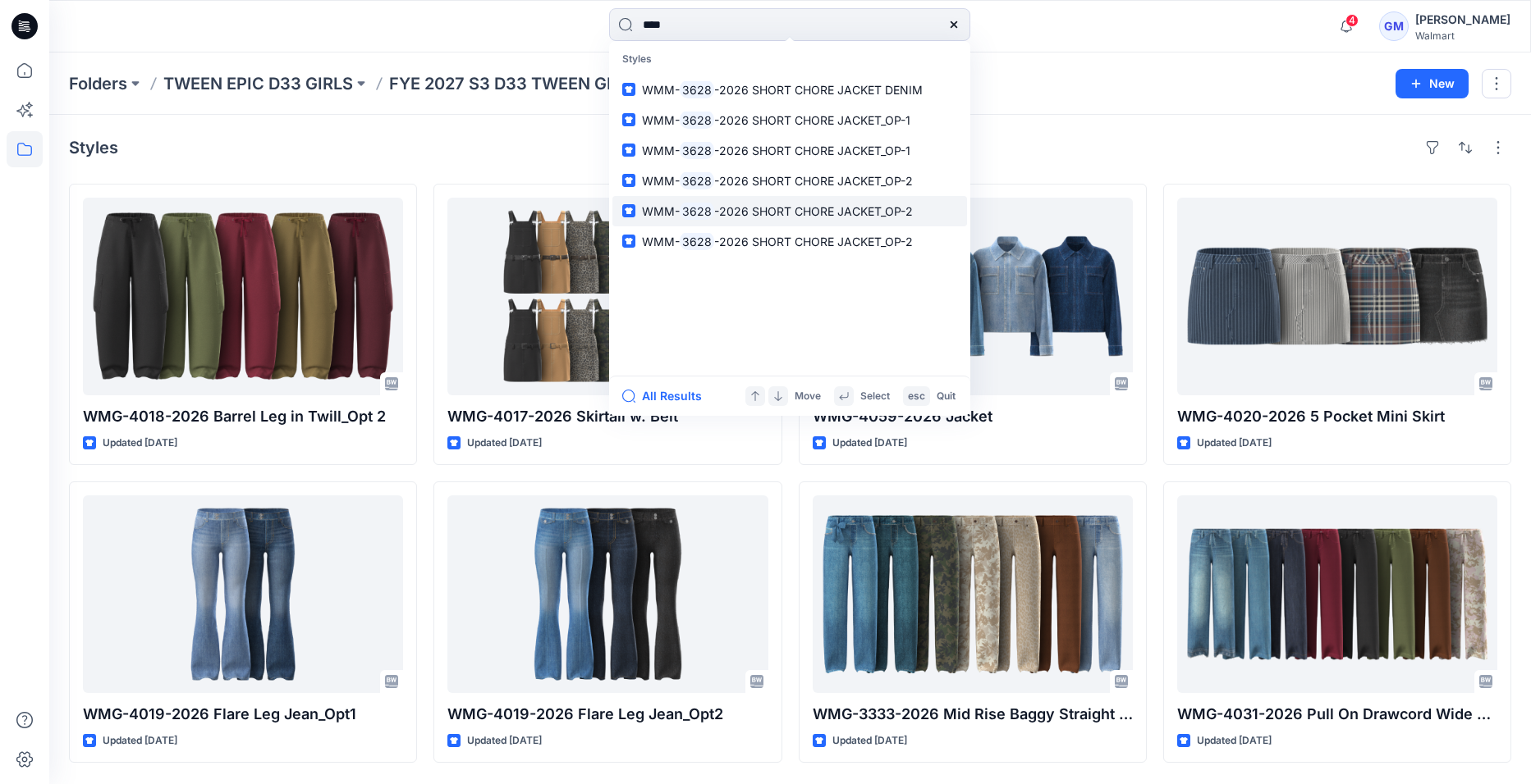
type input "****"
click at [775, 204] on span "-2026 SHORT CHORE JACKET_OP-2" at bounding box center [813, 211] width 199 height 14
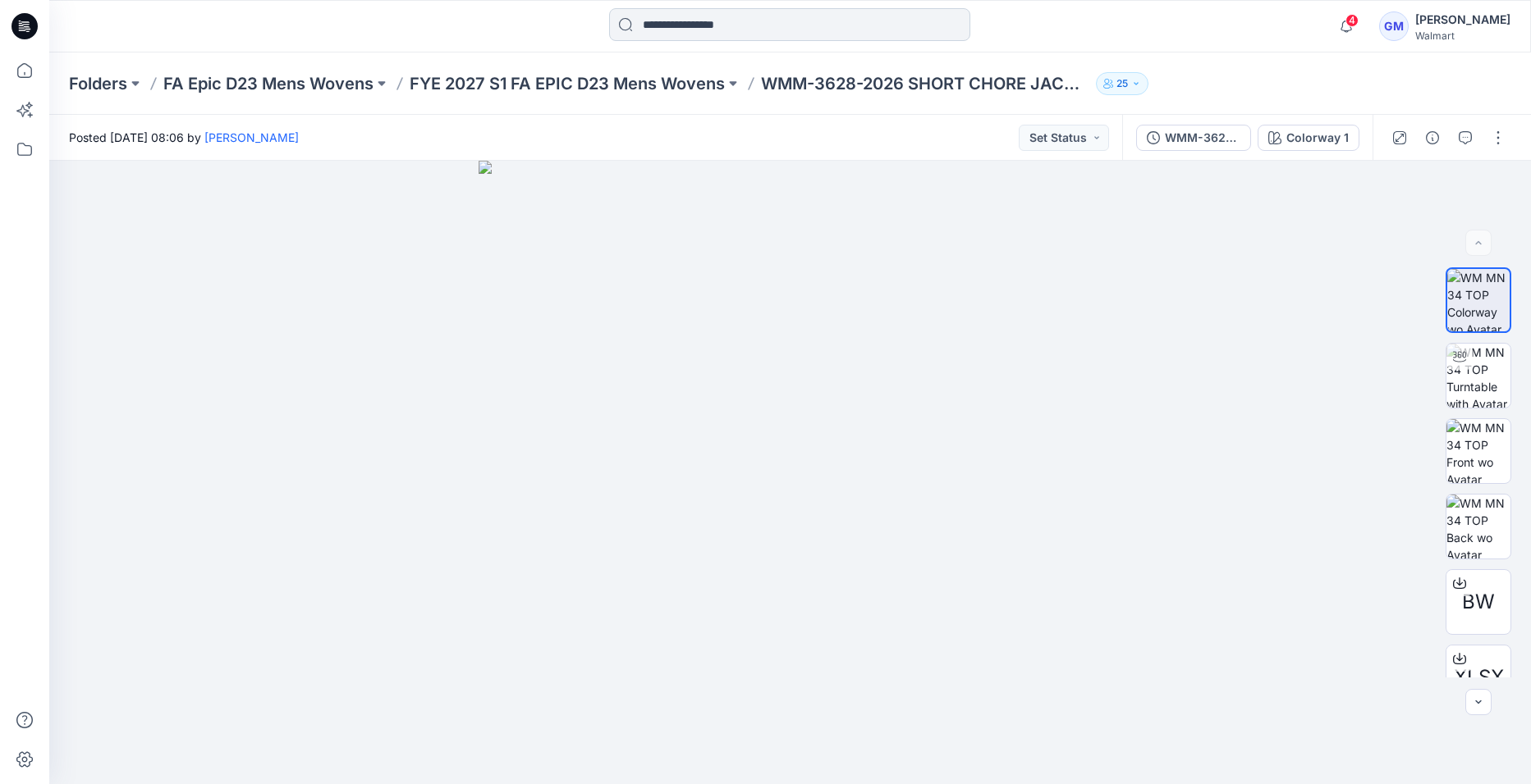
click at [676, 22] on input at bounding box center [789, 24] width 361 height 33
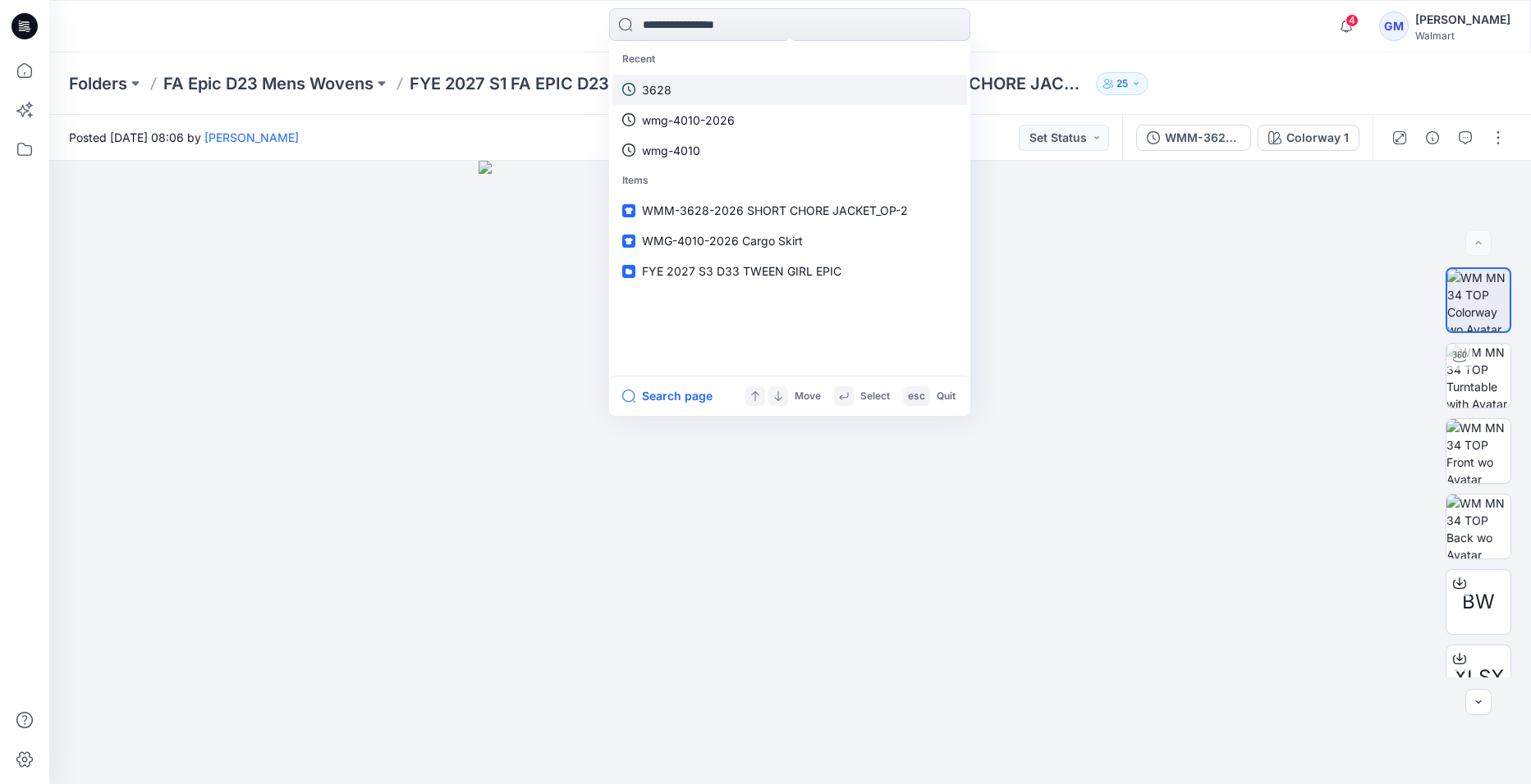
click at [659, 94] on p "3628" at bounding box center [656, 89] width 29 height 17
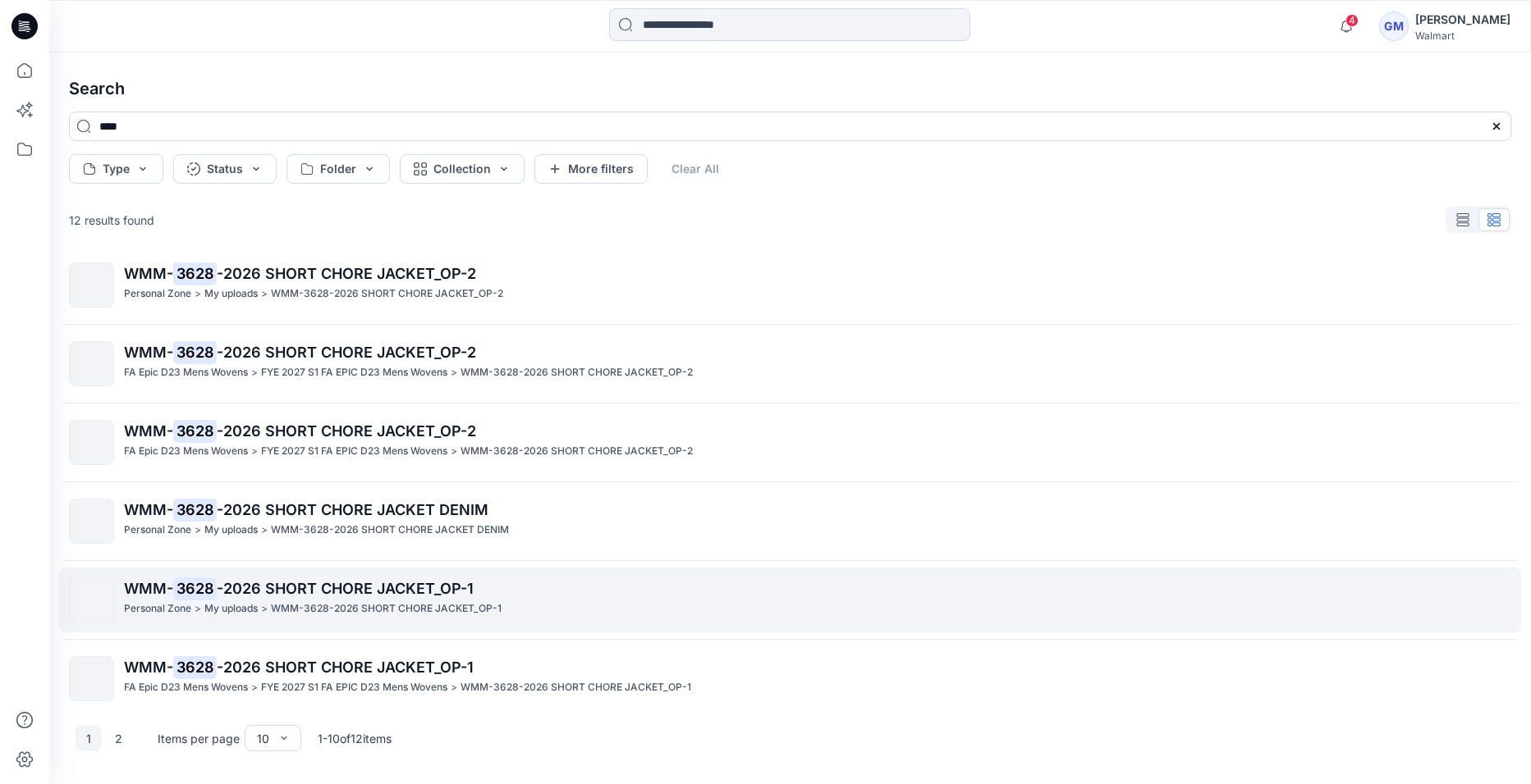
scroll to position [164, 0]
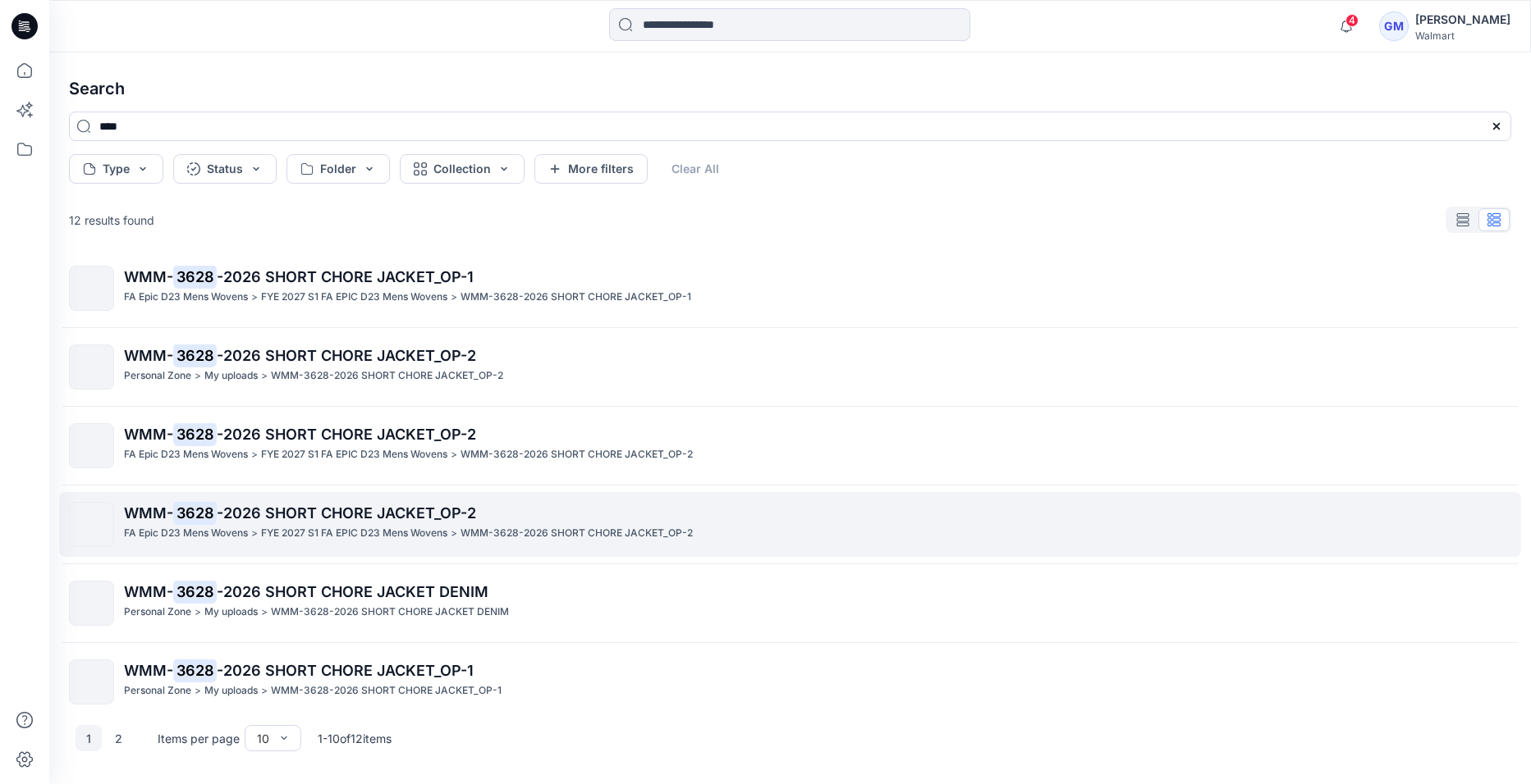
click at [323, 537] on p "FYE 2027 S1 FA EPIC D23 Mens Wovens" at bounding box center [354, 533] width 186 height 17
